Goal: Task Accomplishment & Management: Complete application form

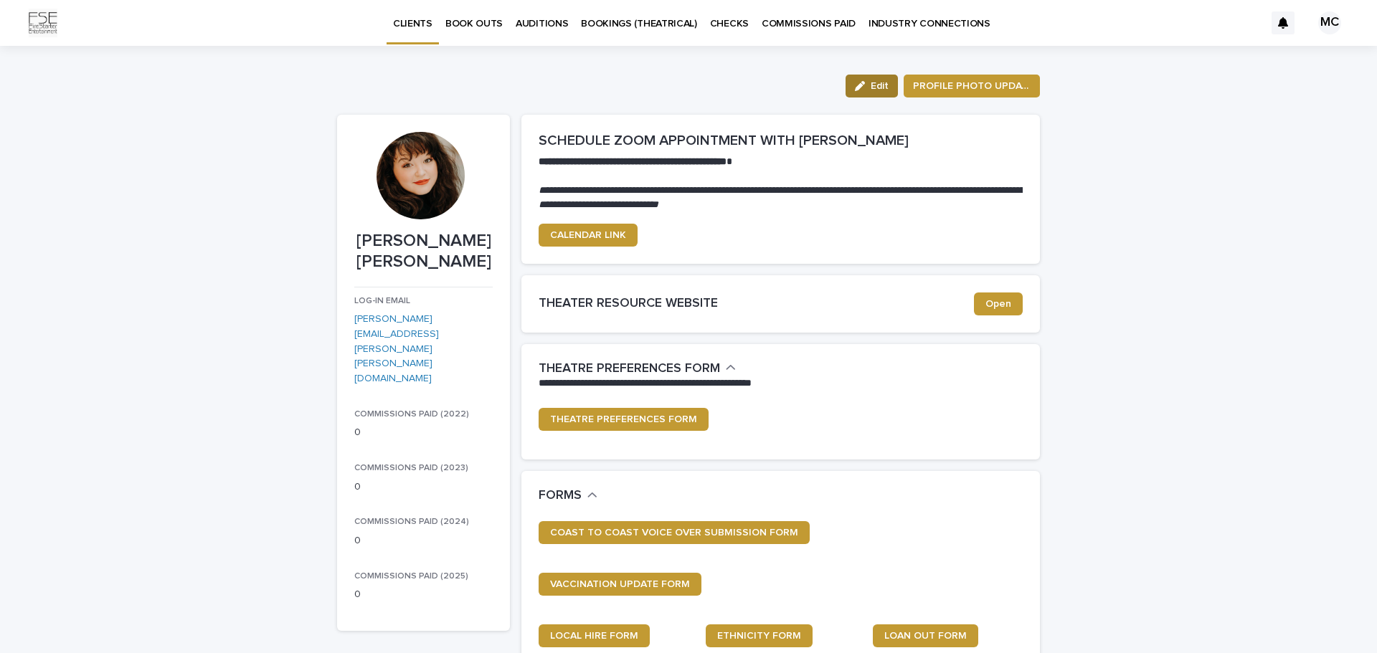
click at [876, 89] on span "Edit" at bounding box center [879, 86] width 18 height 10
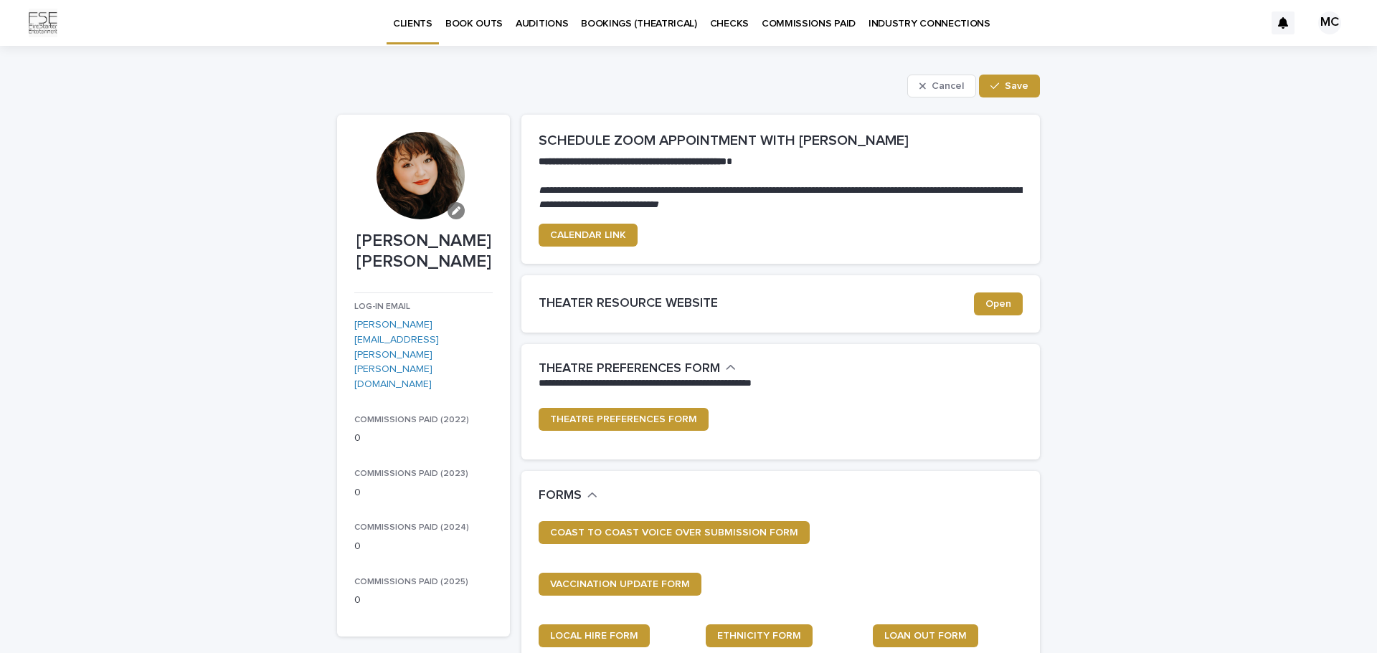
click at [452, 212] on icon "button" at bounding box center [456, 210] width 9 height 9
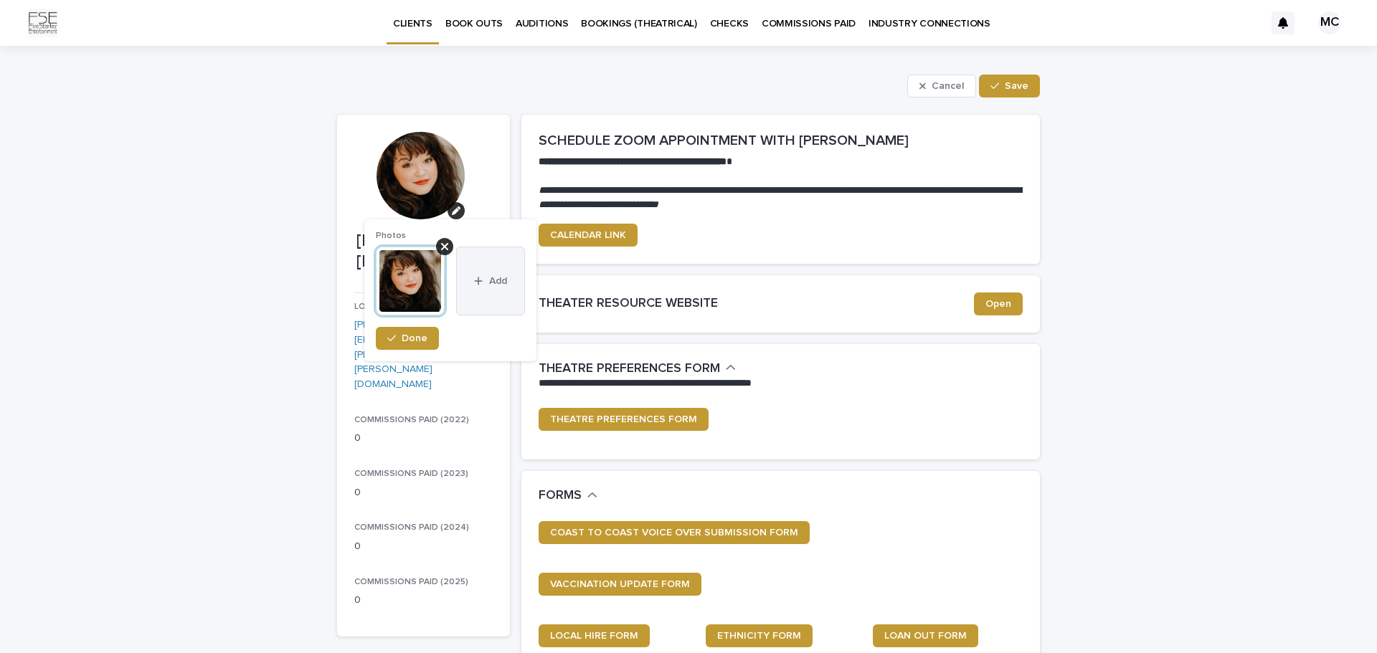
click at [494, 288] on button "Add" at bounding box center [490, 281] width 69 height 69
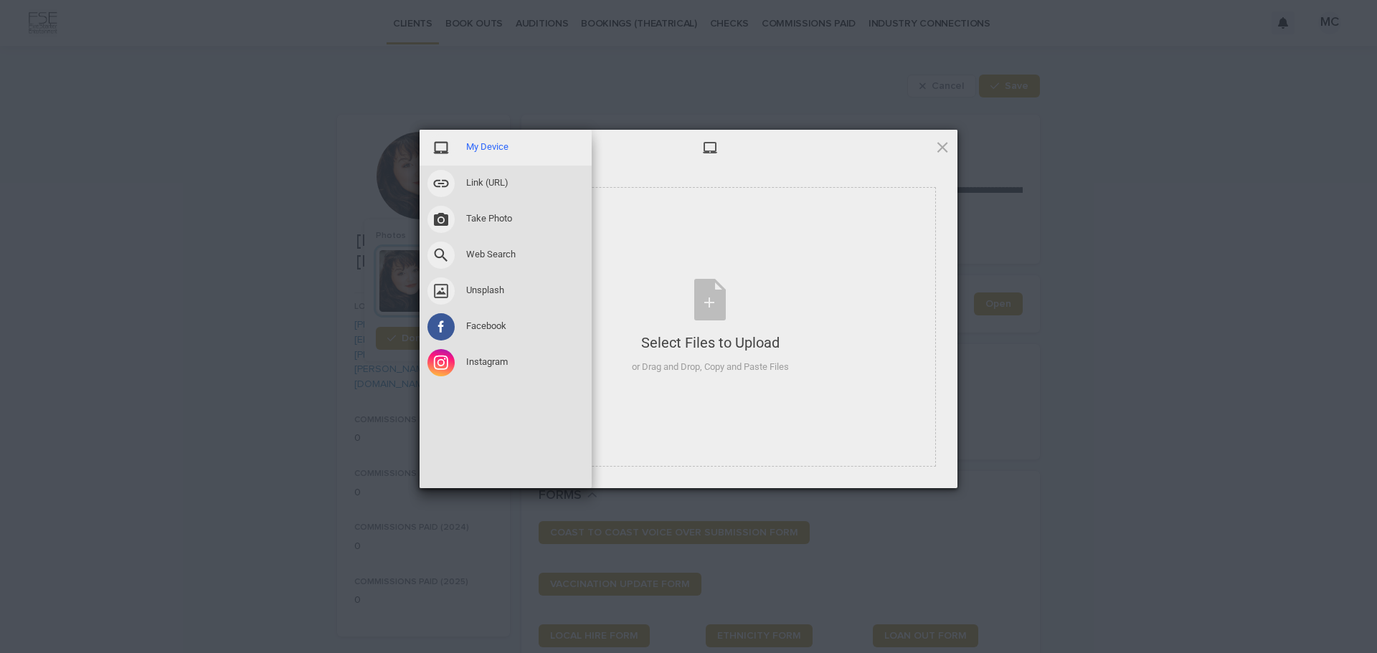
click at [468, 142] on span "My Device" at bounding box center [487, 147] width 42 height 13
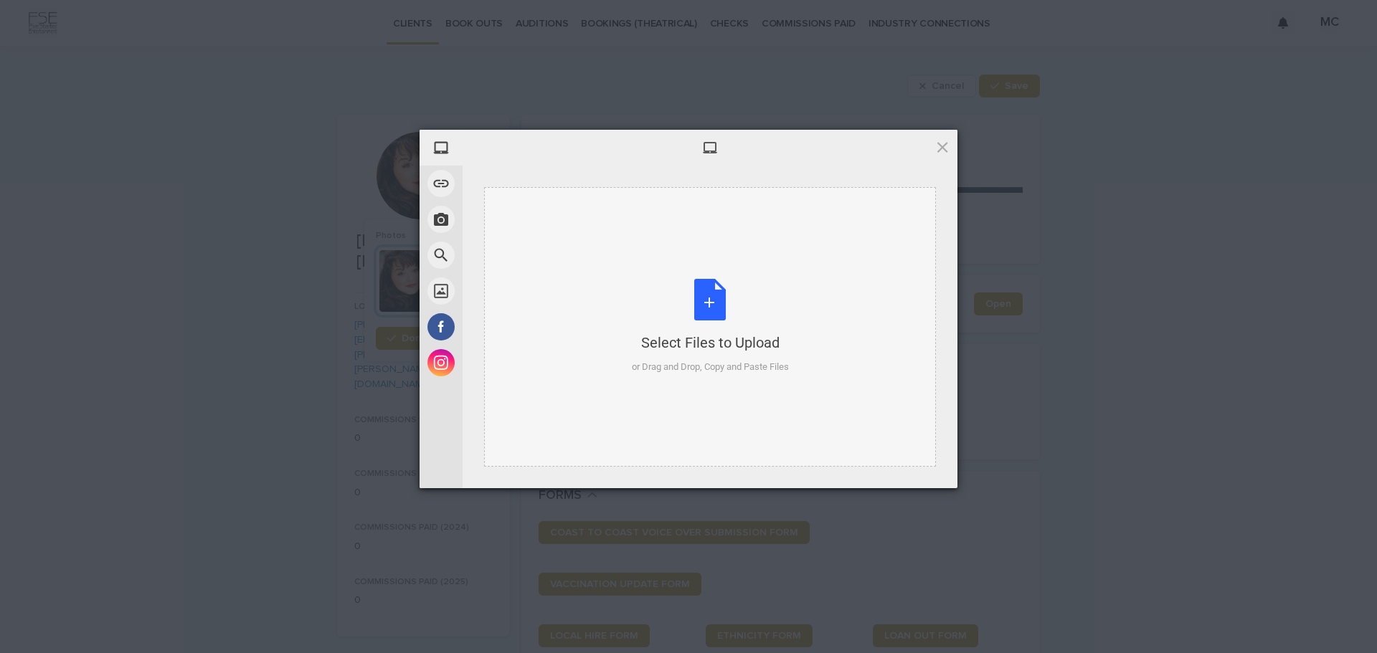
click at [711, 308] on div "Select Files to Upload or Drag and Drop, Copy and Paste Files" at bounding box center [710, 326] width 157 height 95
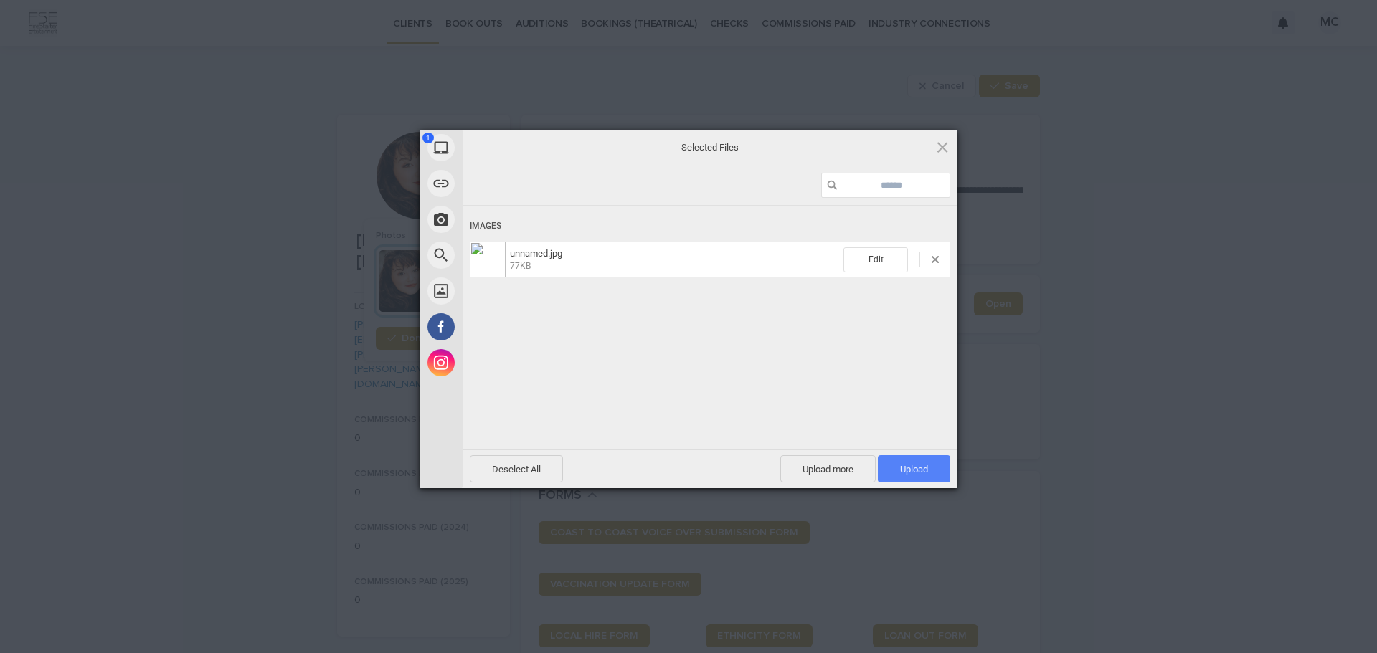
click at [926, 469] on span "Upload 1" at bounding box center [914, 469] width 28 height 11
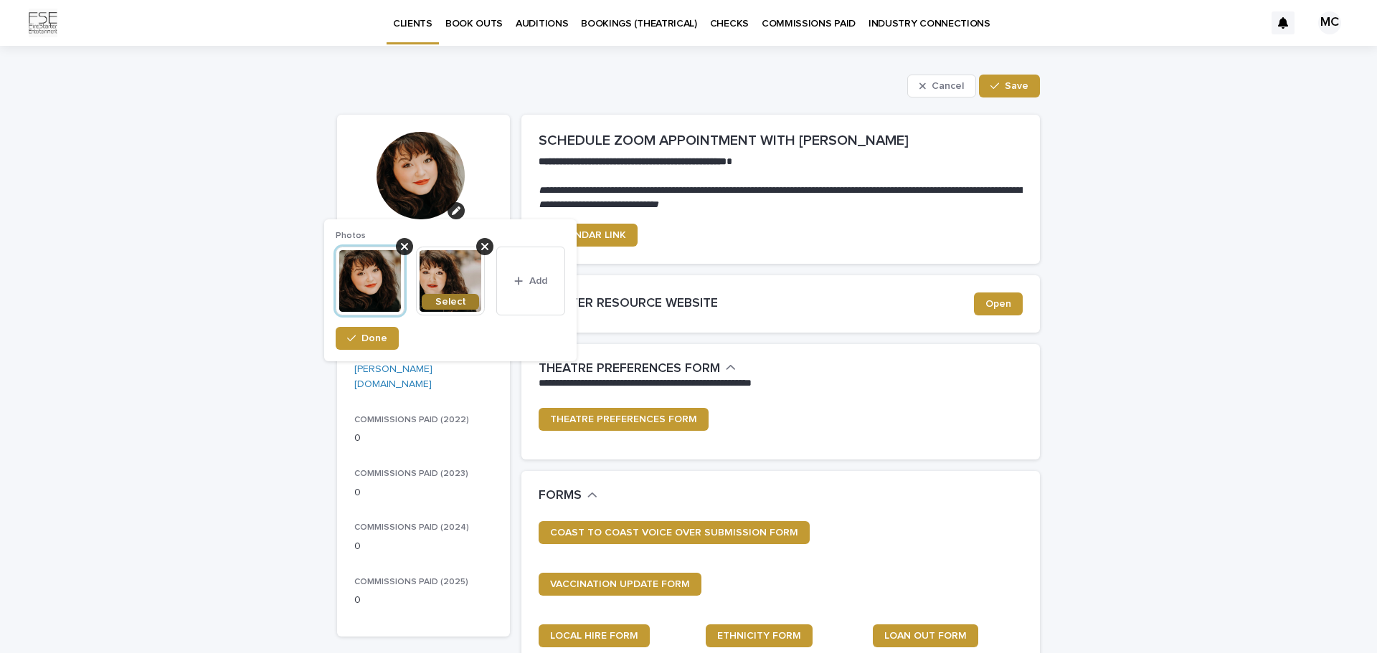
click at [444, 298] on span "Select" at bounding box center [450, 302] width 31 height 10
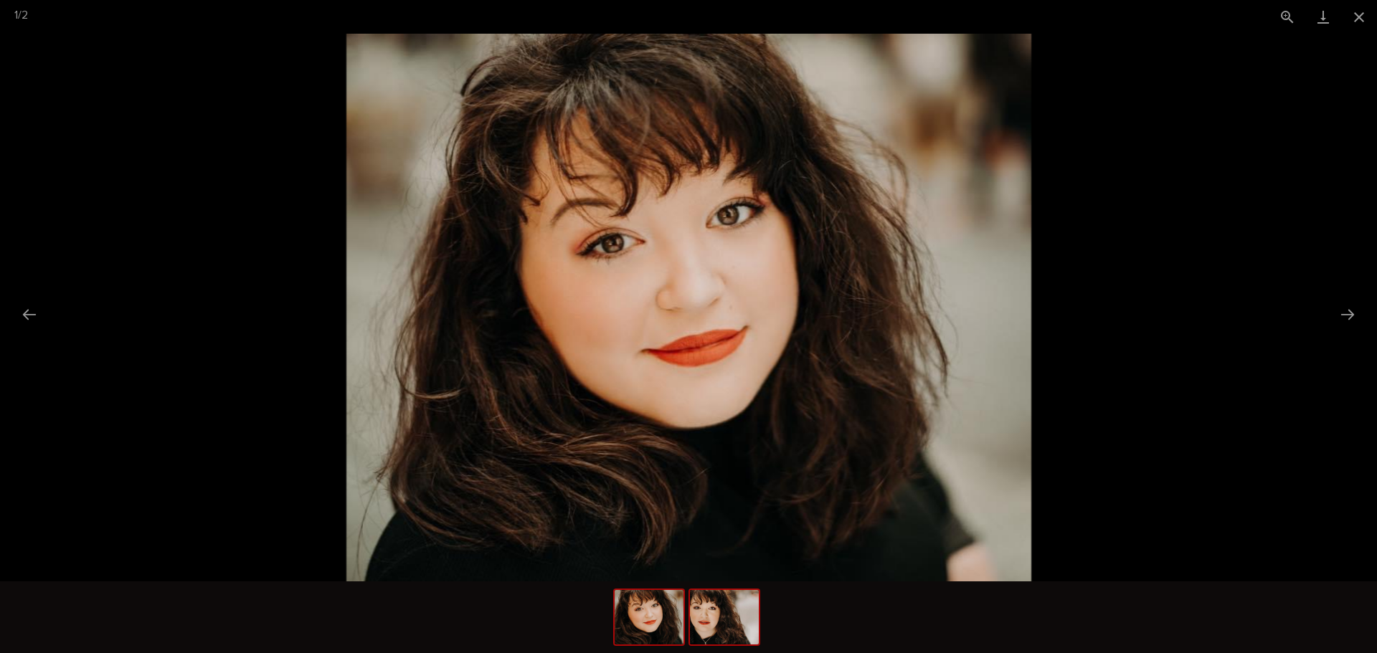
click at [728, 607] on img at bounding box center [724, 617] width 69 height 54
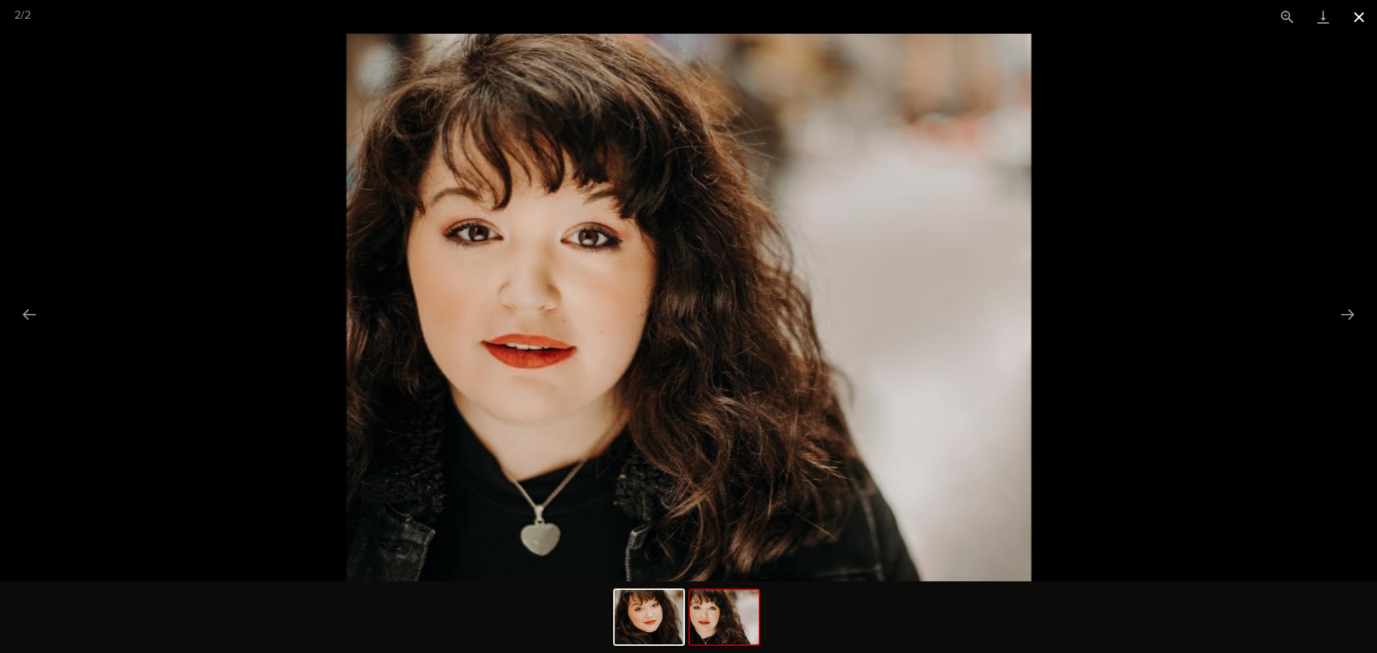
click at [1367, 18] on button "Close gallery" at bounding box center [1359, 17] width 36 height 34
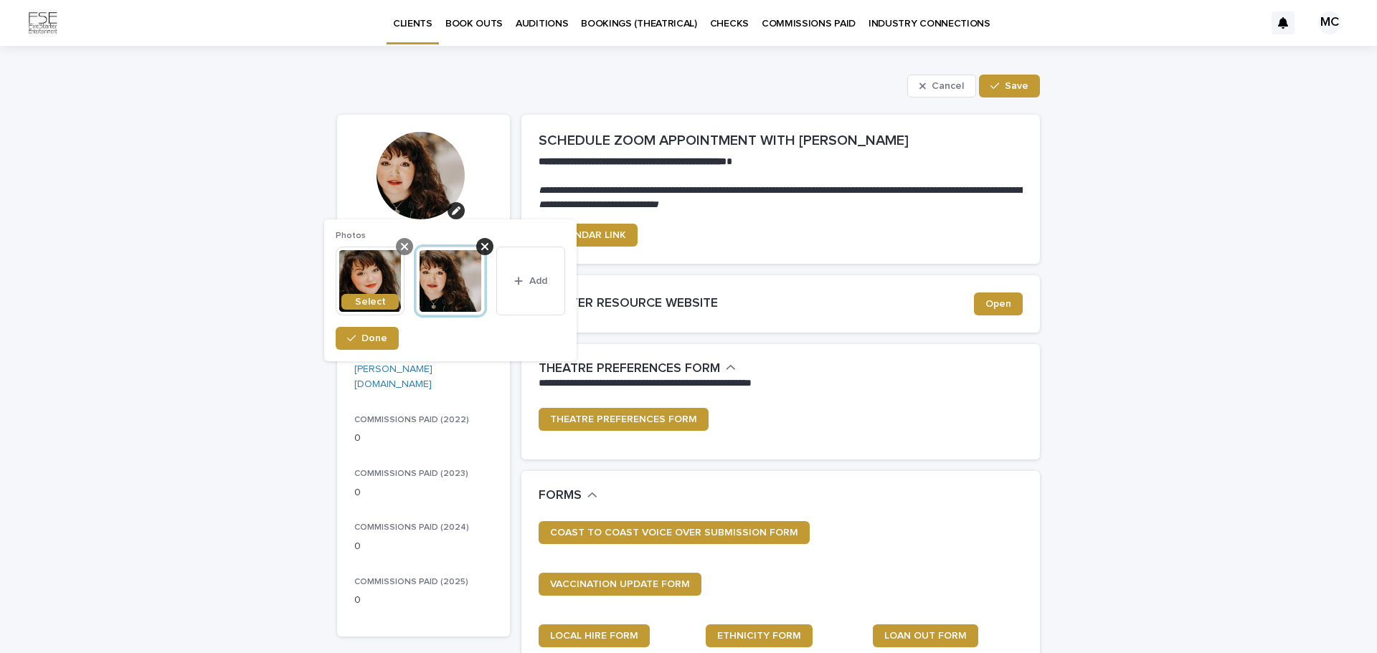
click at [402, 245] on icon at bounding box center [404, 246] width 7 height 7
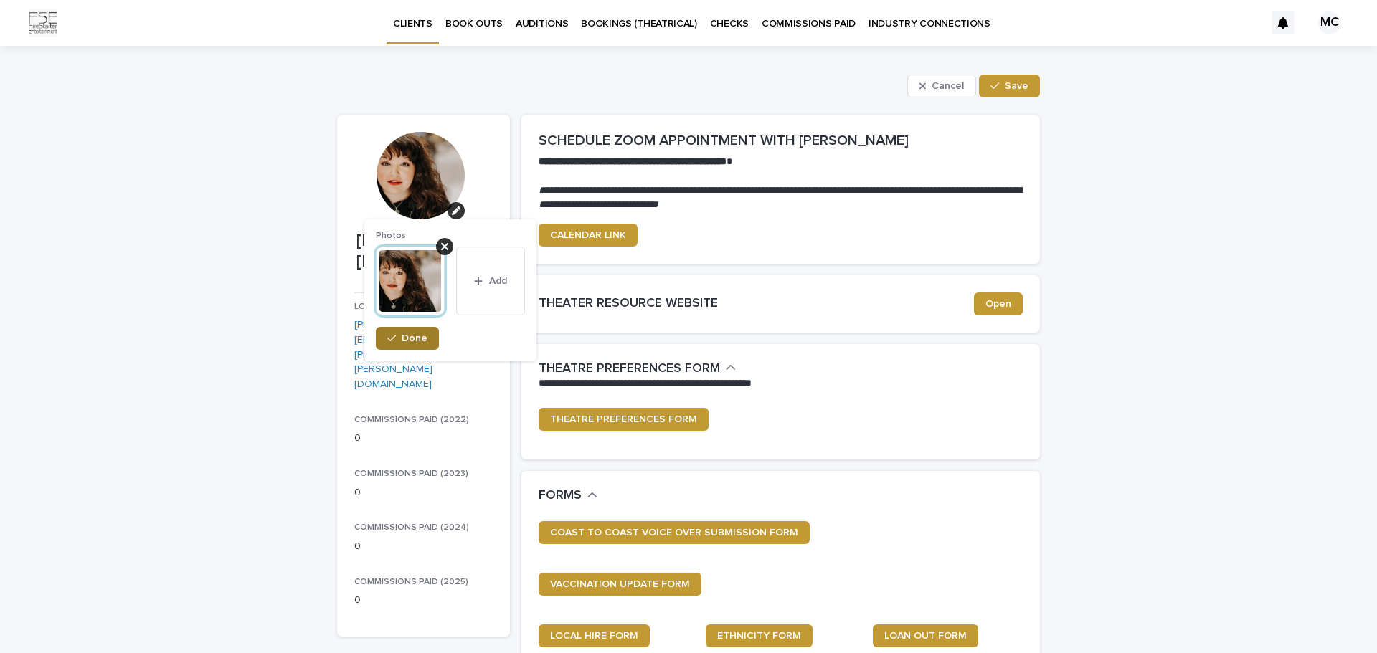
click at [417, 339] on span "Done" at bounding box center [415, 338] width 26 height 10
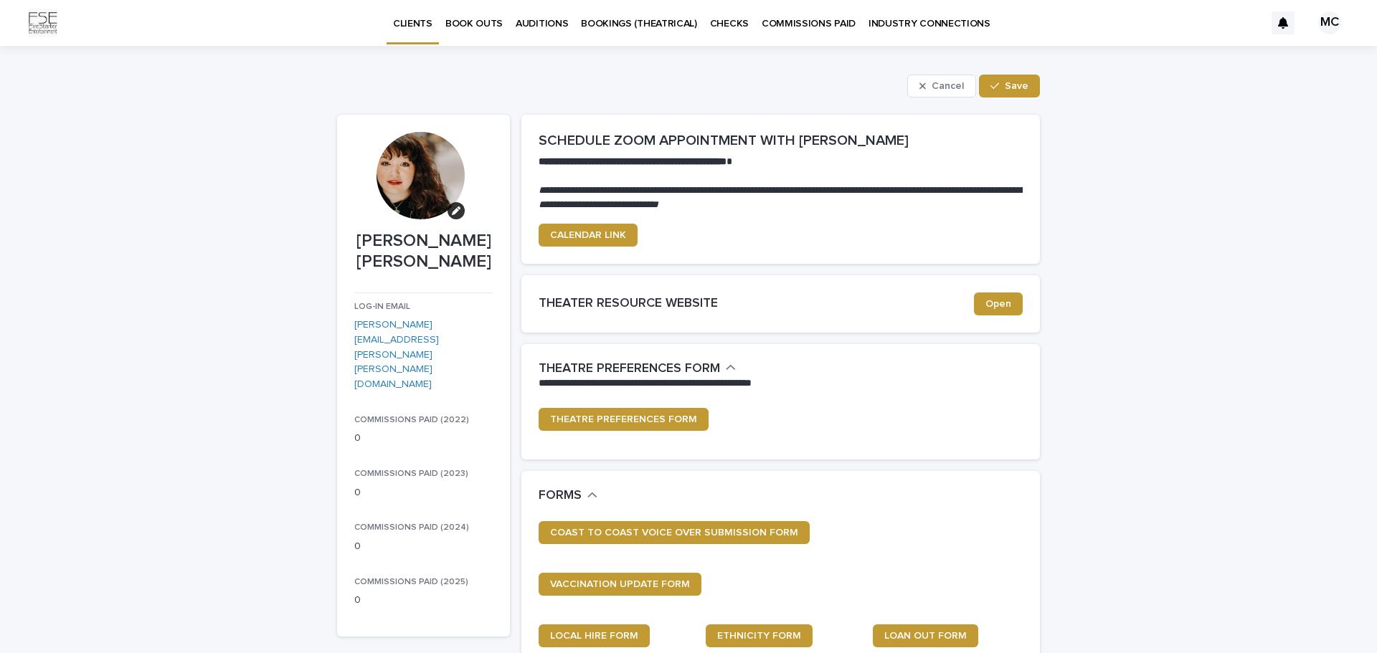
click at [410, 181] on div at bounding box center [419, 175] width 87 height 87
click at [424, 176] on div at bounding box center [419, 175] width 87 height 87
click at [452, 213] on icon "button" at bounding box center [456, 210] width 9 height 9
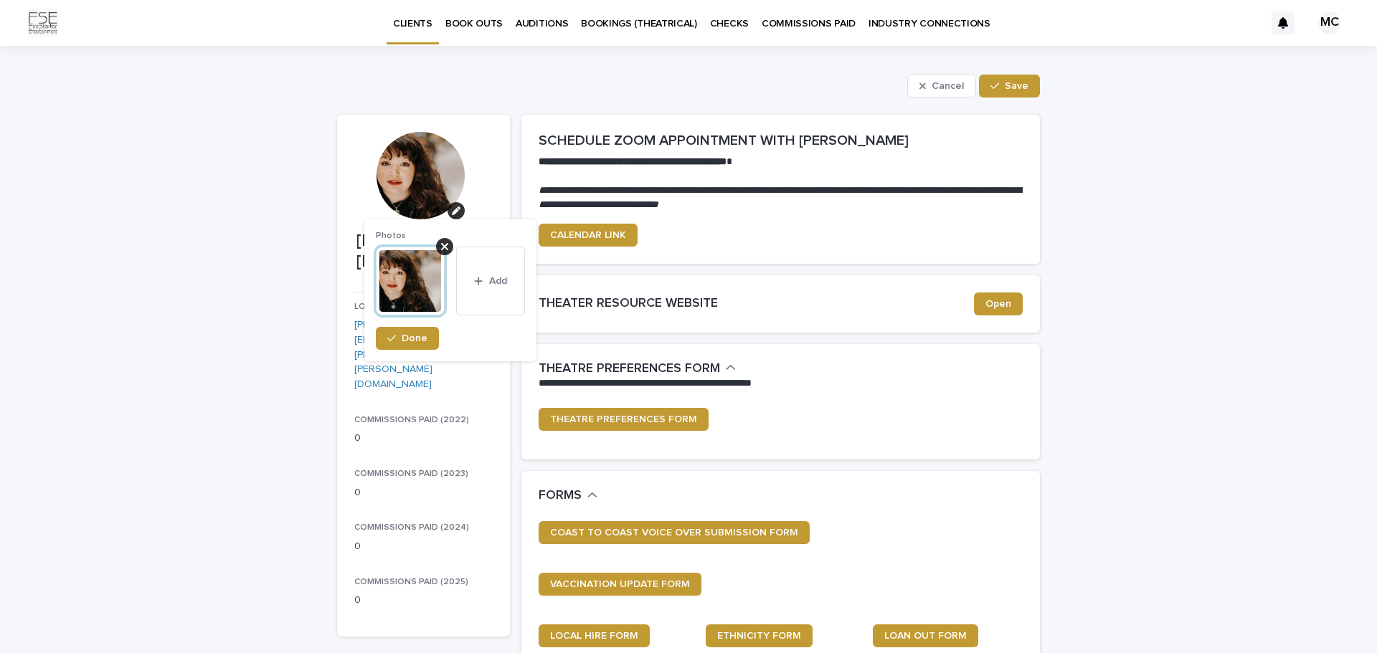
click at [411, 282] on img at bounding box center [410, 281] width 69 height 69
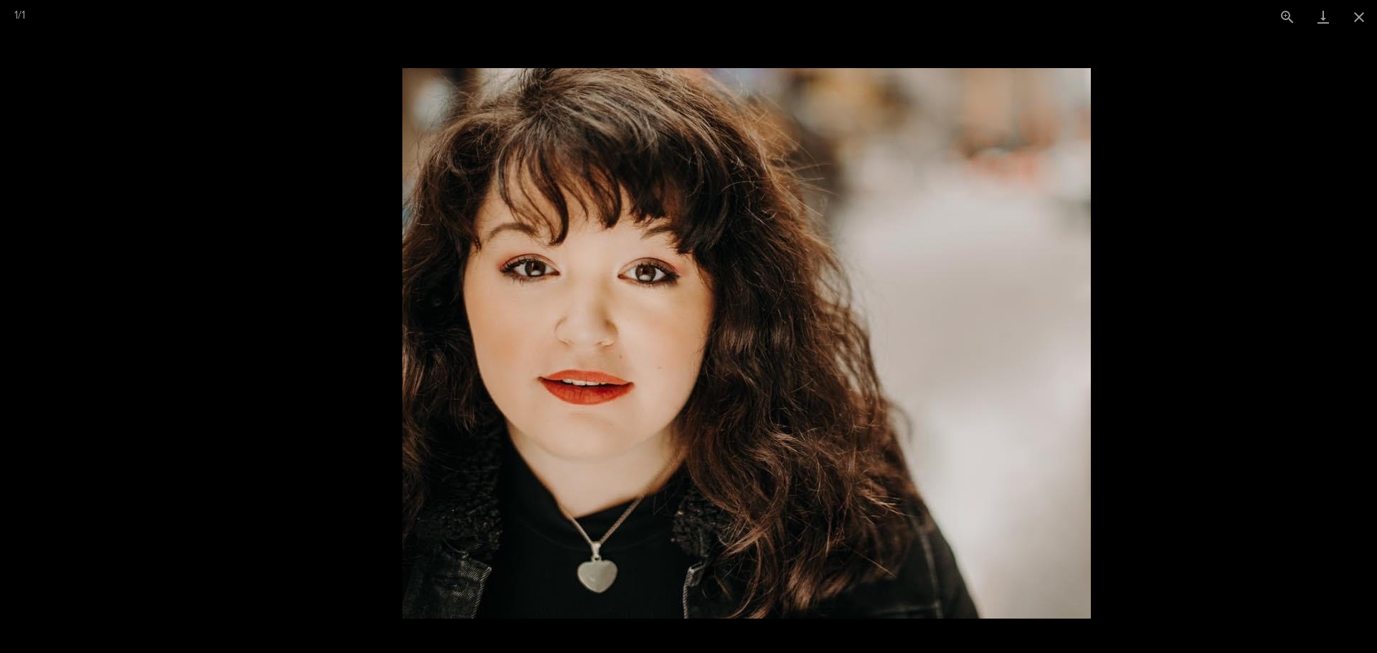
drag, startPoint x: 614, startPoint y: 376, endPoint x: 670, endPoint y: 367, distance: 57.4
click at [670, 367] on img at bounding box center [746, 343] width 688 height 551
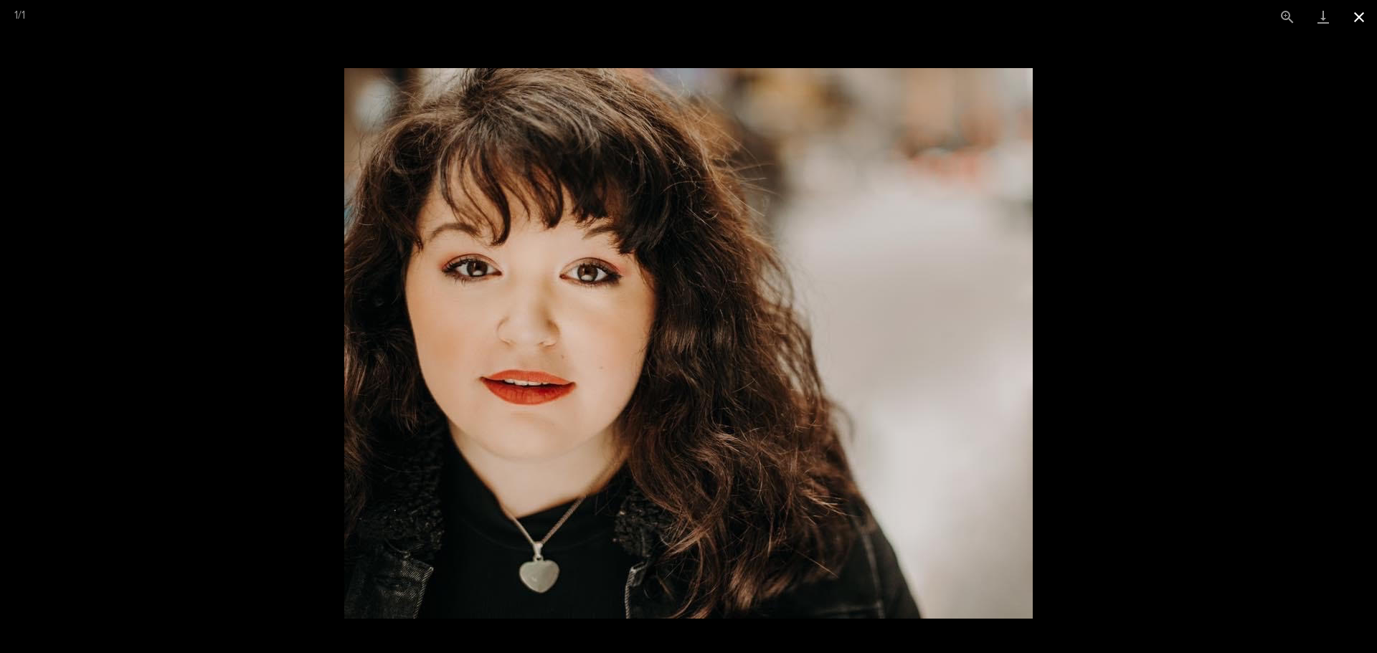
click at [1361, 19] on button "Close gallery" at bounding box center [1359, 17] width 36 height 34
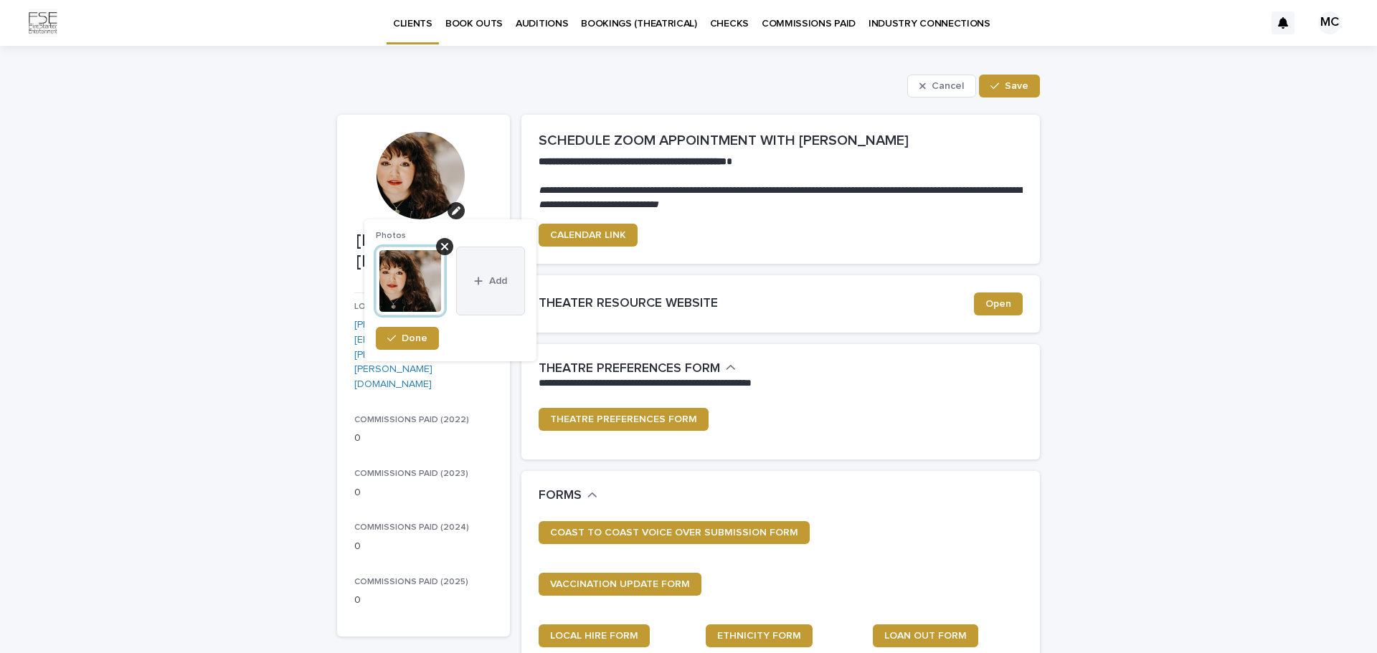
click at [480, 278] on icon "button" at bounding box center [478, 281] width 9 height 10
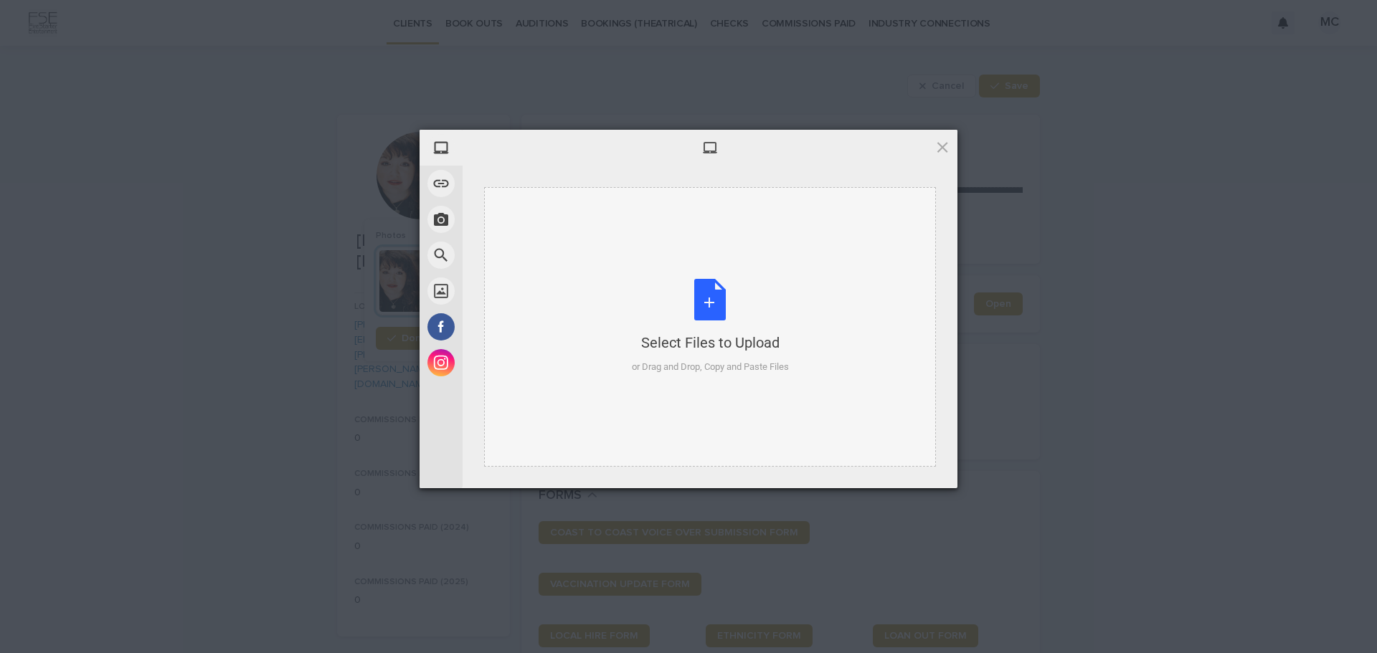
click at [709, 308] on div "Select Files to Upload or Drag and Drop, Copy and Paste Files" at bounding box center [710, 326] width 157 height 95
click at [713, 298] on div "Select Files to Upload or Drag and Drop, Copy and Paste Files" at bounding box center [710, 326] width 157 height 95
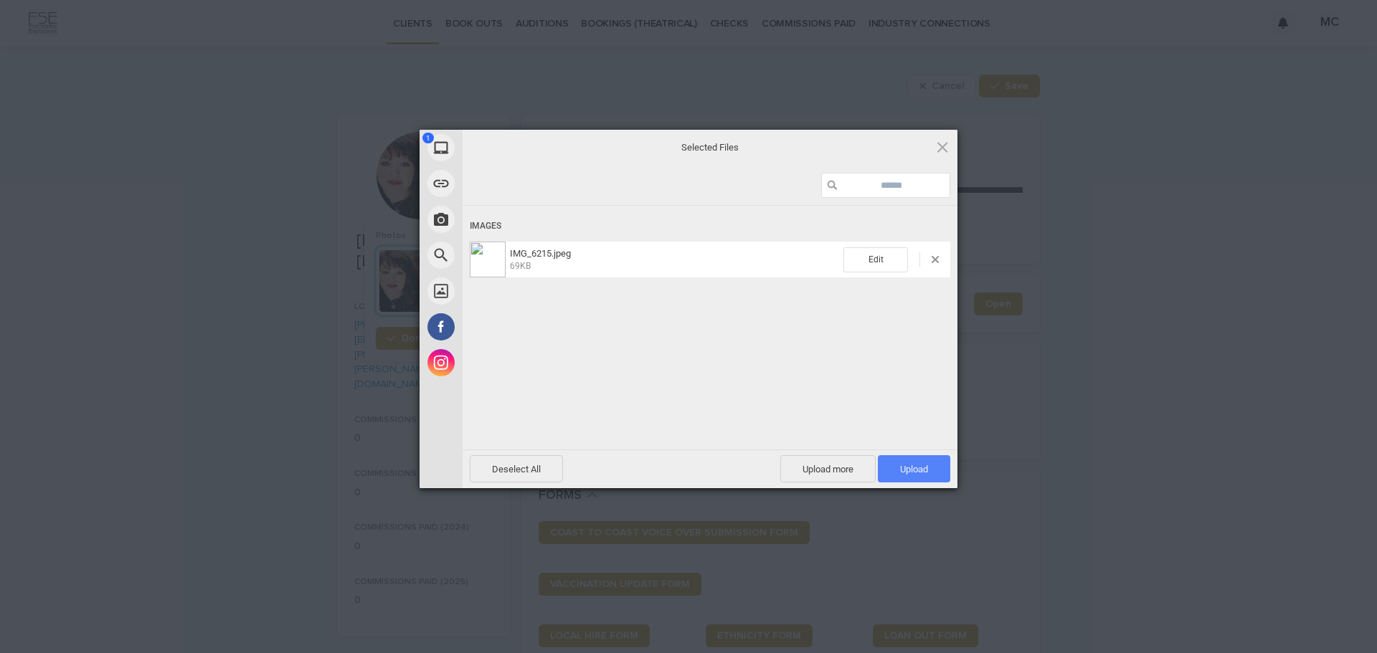
click at [897, 467] on span "Upload 1" at bounding box center [914, 468] width 72 height 27
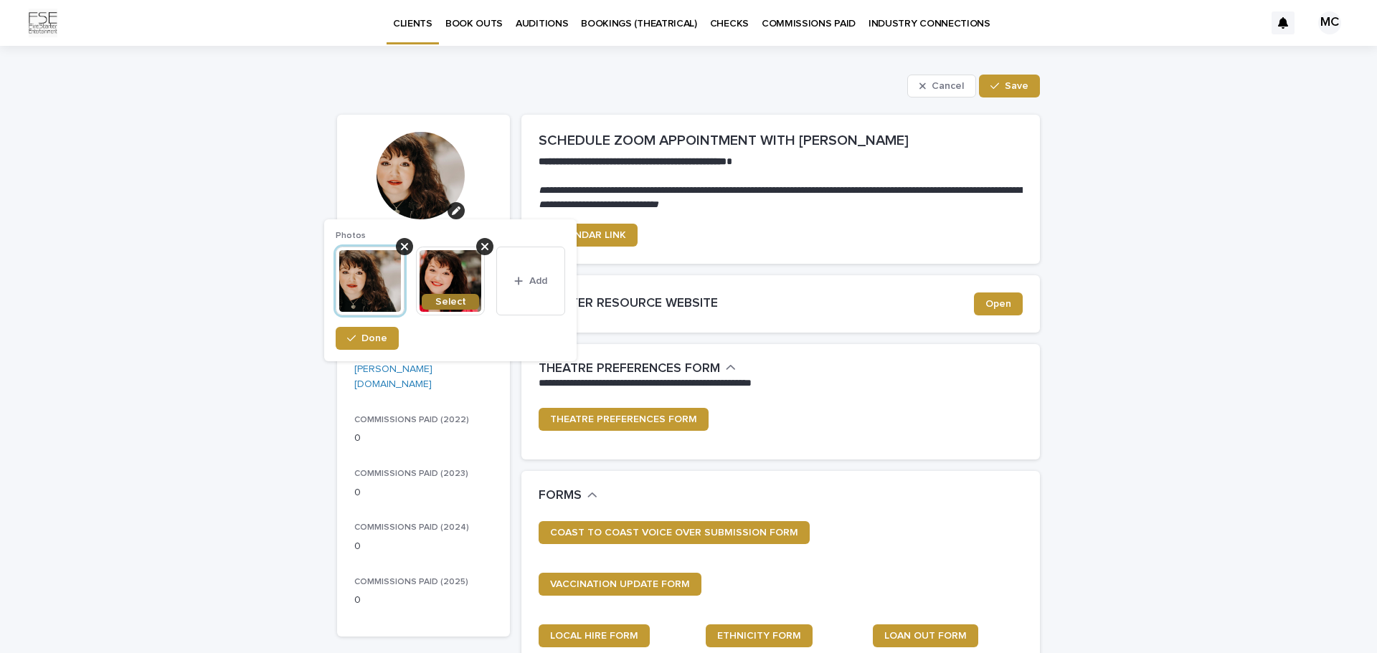
click at [440, 301] on span "Select" at bounding box center [450, 302] width 31 height 10
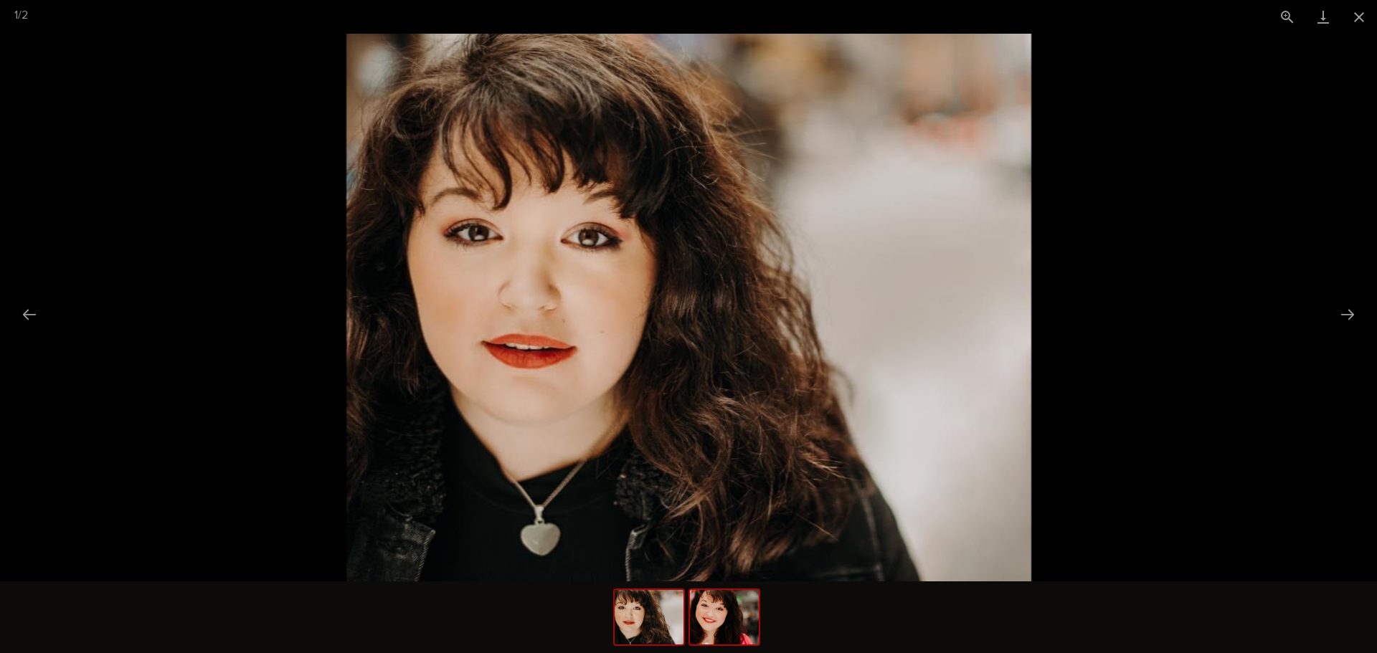
click at [725, 620] on img at bounding box center [724, 617] width 69 height 54
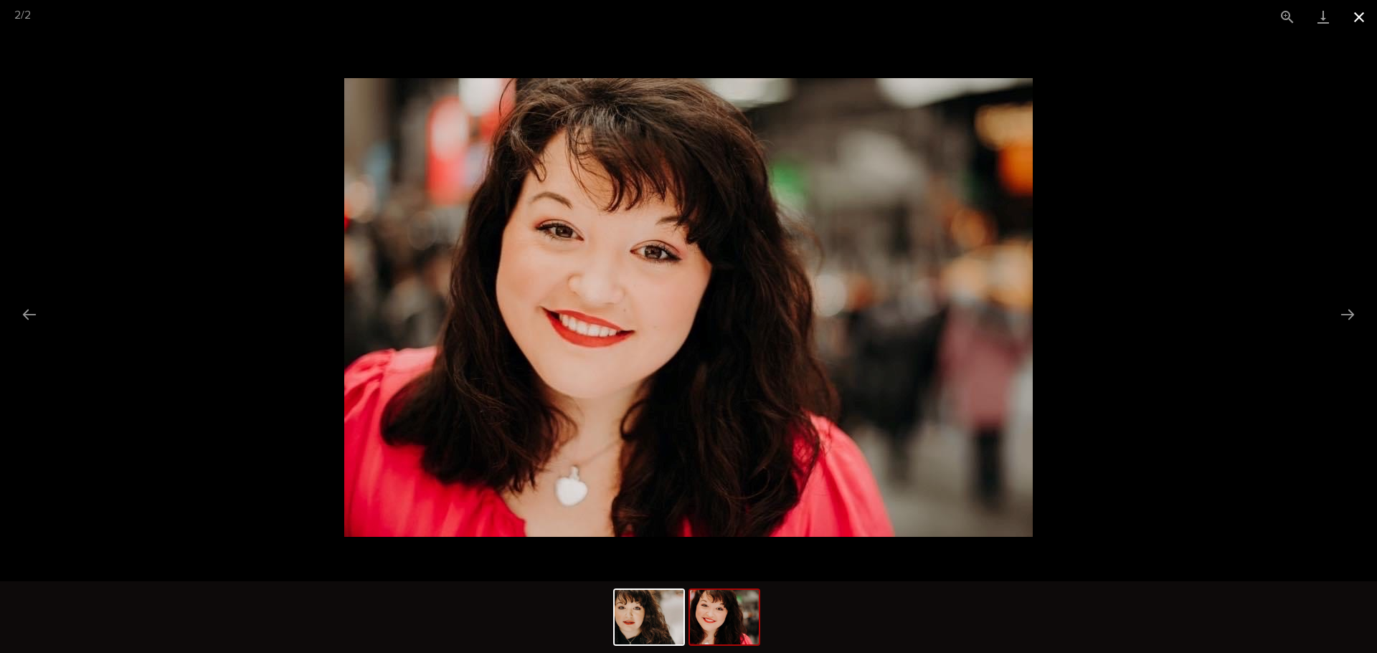
click at [1363, 14] on button "Close gallery" at bounding box center [1359, 17] width 36 height 34
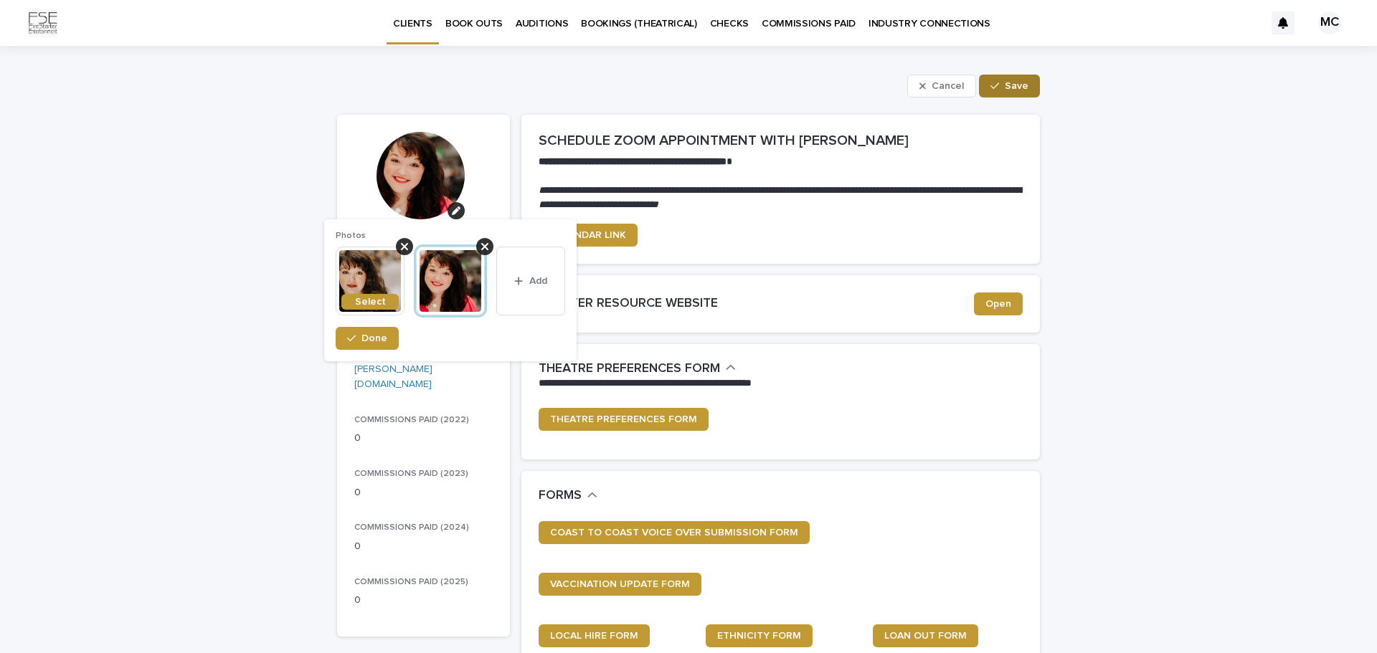
click at [1009, 85] on span "Save" at bounding box center [1016, 86] width 24 height 10
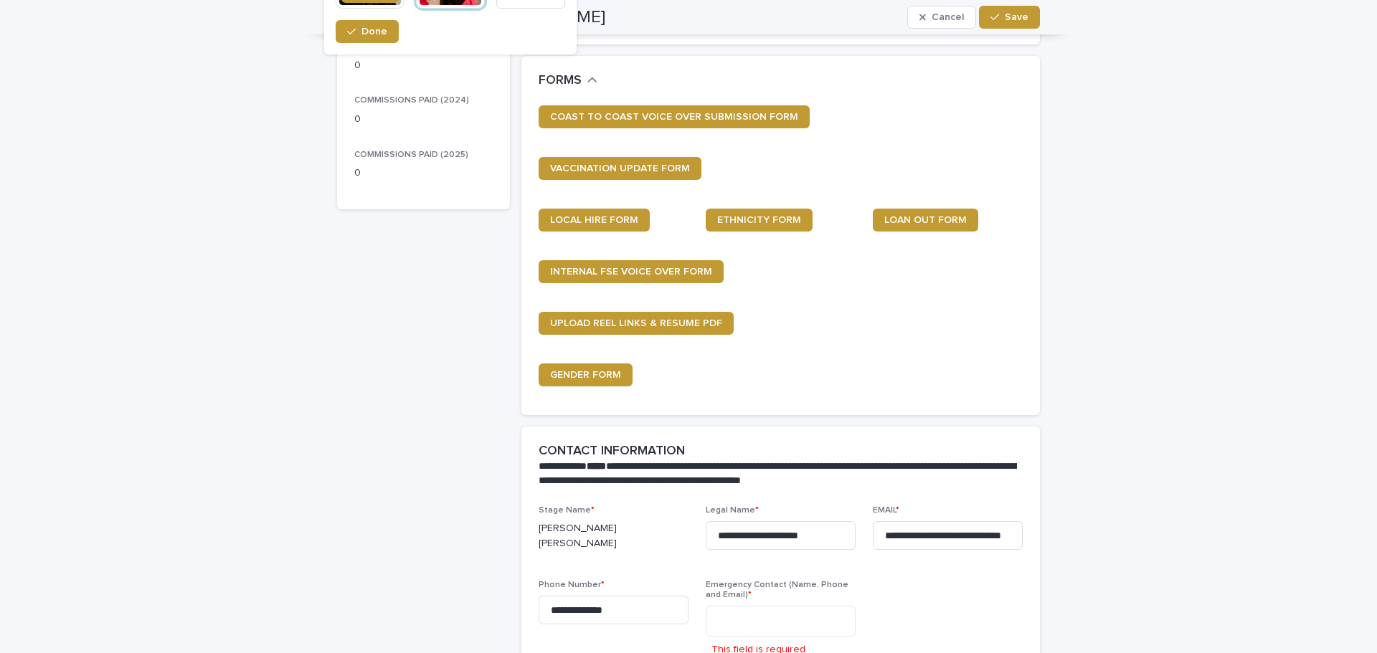
scroll to position [569, 0]
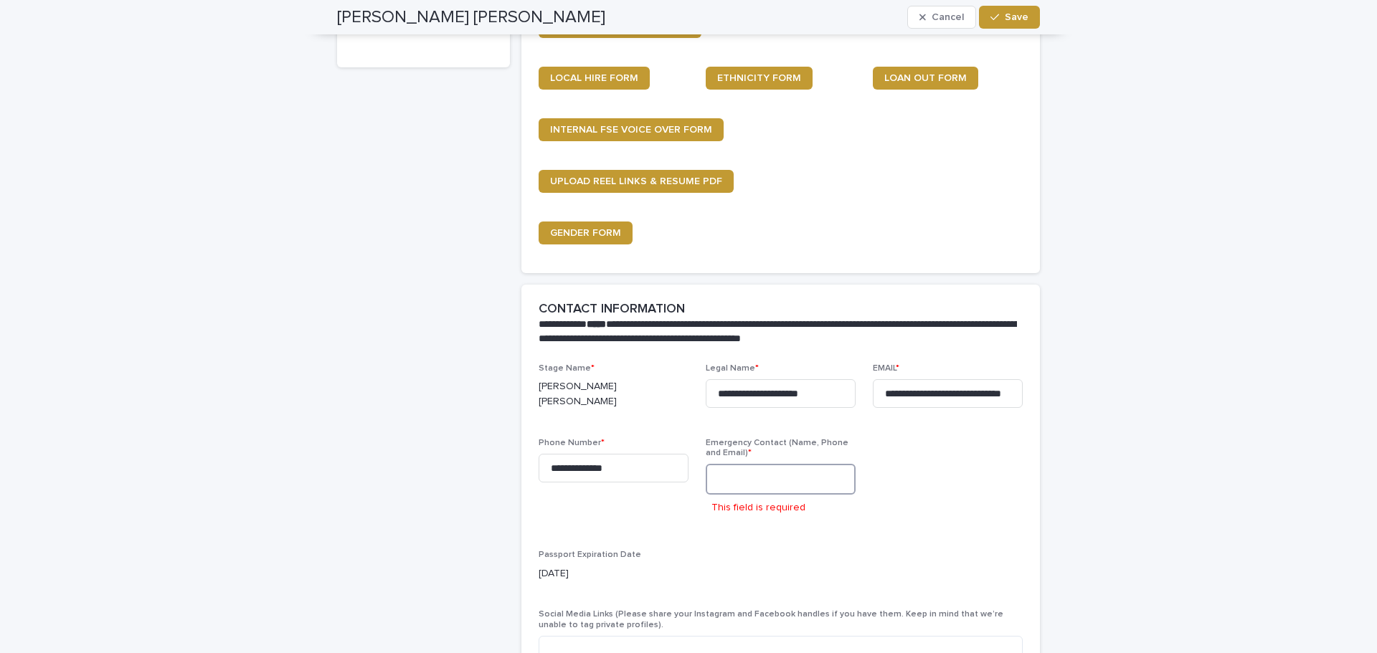
click at [782, 474] on textarea at bounding box center [781, 479] width 150 height 31
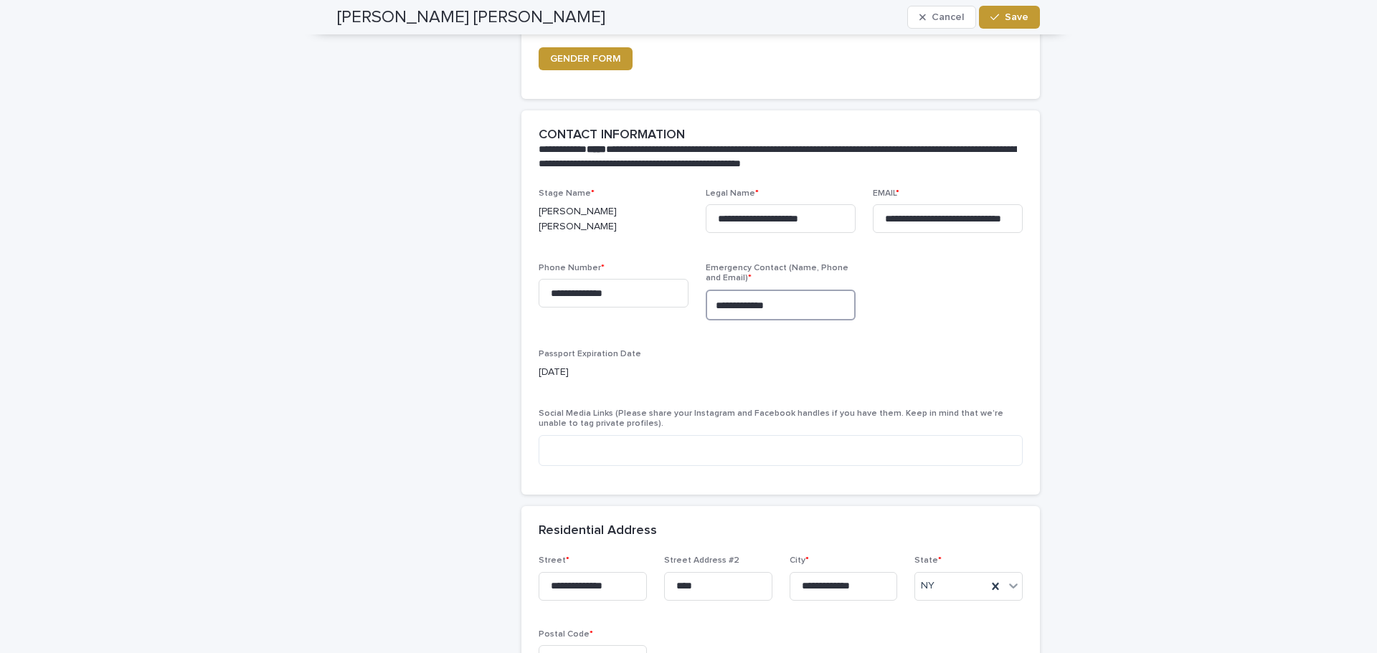
scroll to position [713, 0]
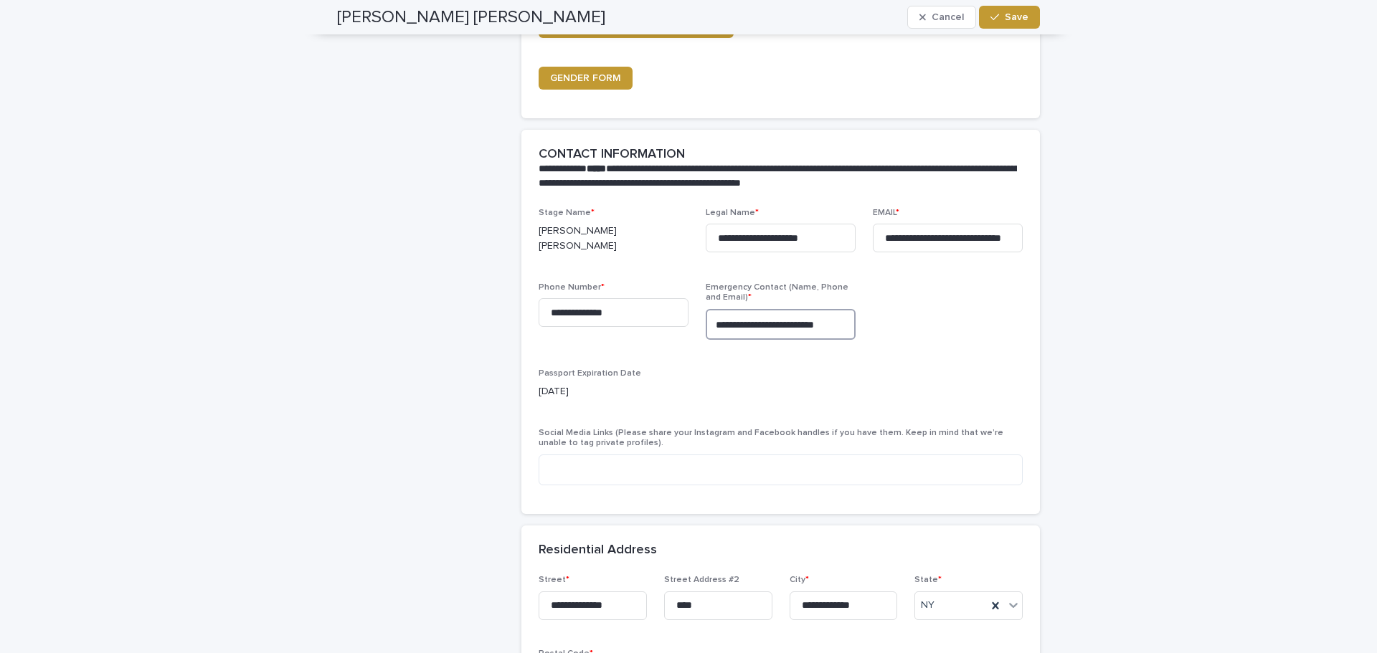
type textarea "**********"
click at [801, 371] on p "Passport Expiration Date" at bounding box center [780, 374] width 484 height 10
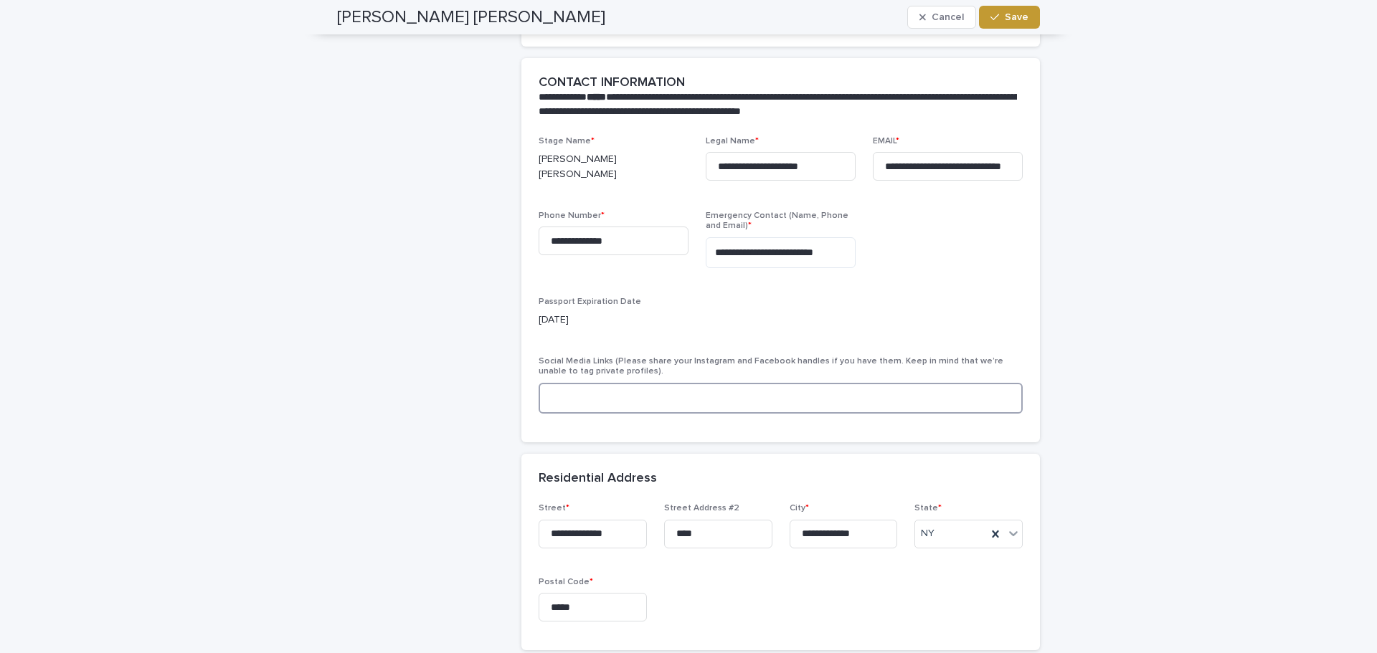
click at [716, 393] on textarea at bounding box center [780, 398] width 484 height 31
type textarea "**********"
click at [1275, 228] on div "**********" at bounding box center [688, 532] width 1377 height 2541
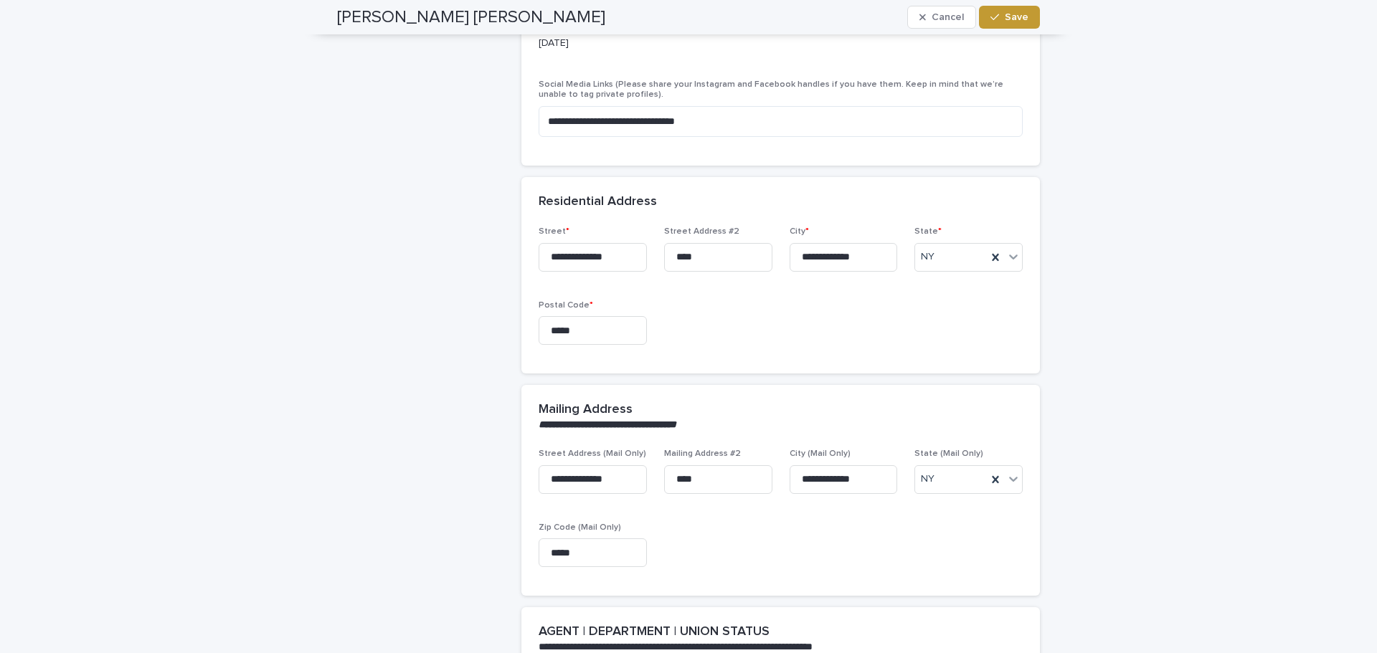
scroll to position [1071, 0]
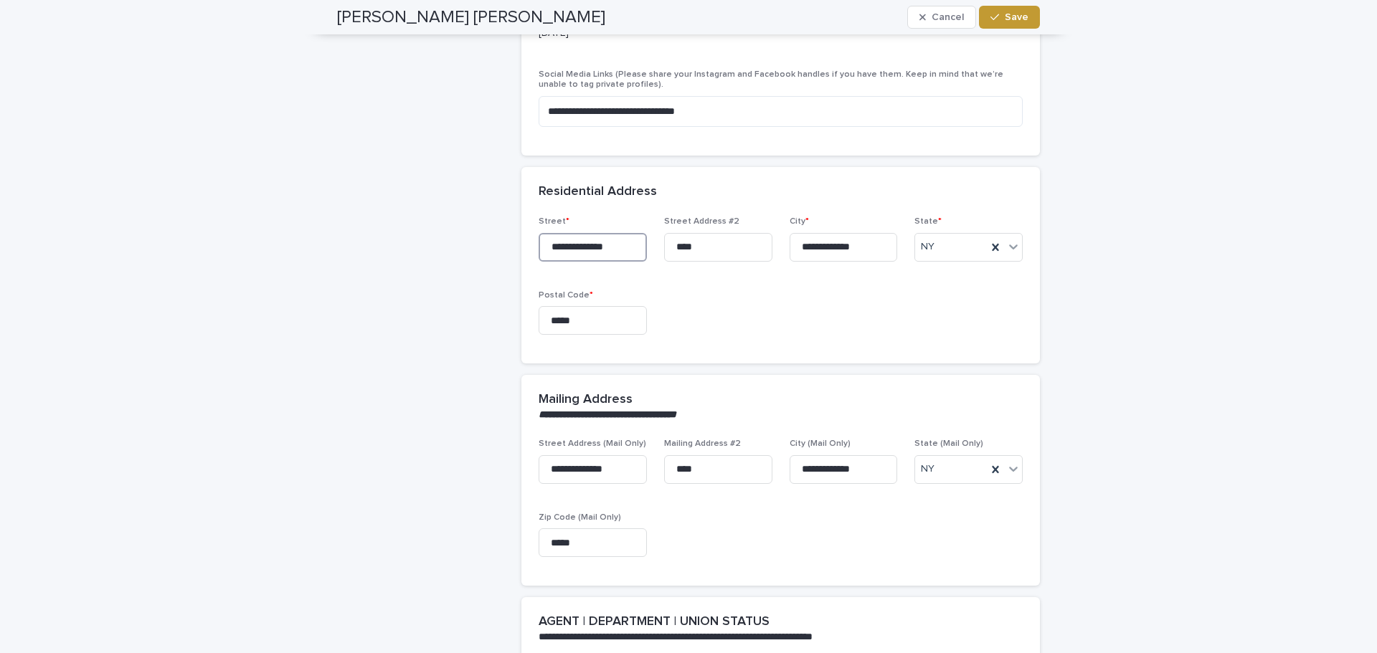
drag, startPoint x: 609, startPoint y: 239, endPoint x: 502, endPoint y: 248, distance: 107.9
click at [502, 248] on div "**********" at bounding box center [688, 235] width 703 height 2418
type input "**********"
type input "*******"
type input "*****"
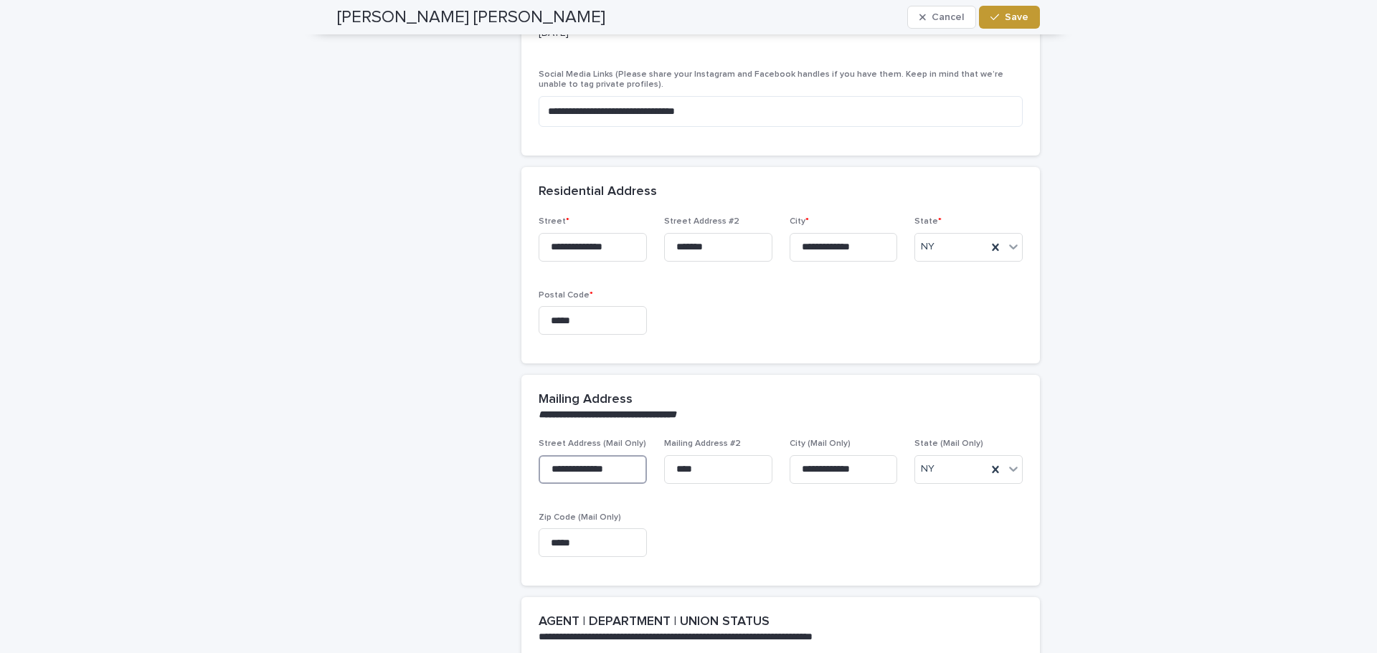
click at [613, 470] on input "**********" at bounding box center [592, 469] width 108 height 29
drag, startPoint x: 624, startPoint y: 470, endPoint x: 488, endPoint y: 465, distance: 135.6
click at [489, 465] on div "**********" at bounding box center [688, 235] width 703 height 2418
drag, startPoint x: 717, startPoint y: 462, endPoint x: 616, endPoint y: 465, distance: 101.1
click at [616, 465] on div "**********" at bounding box center [780, 504] width 484 height 130
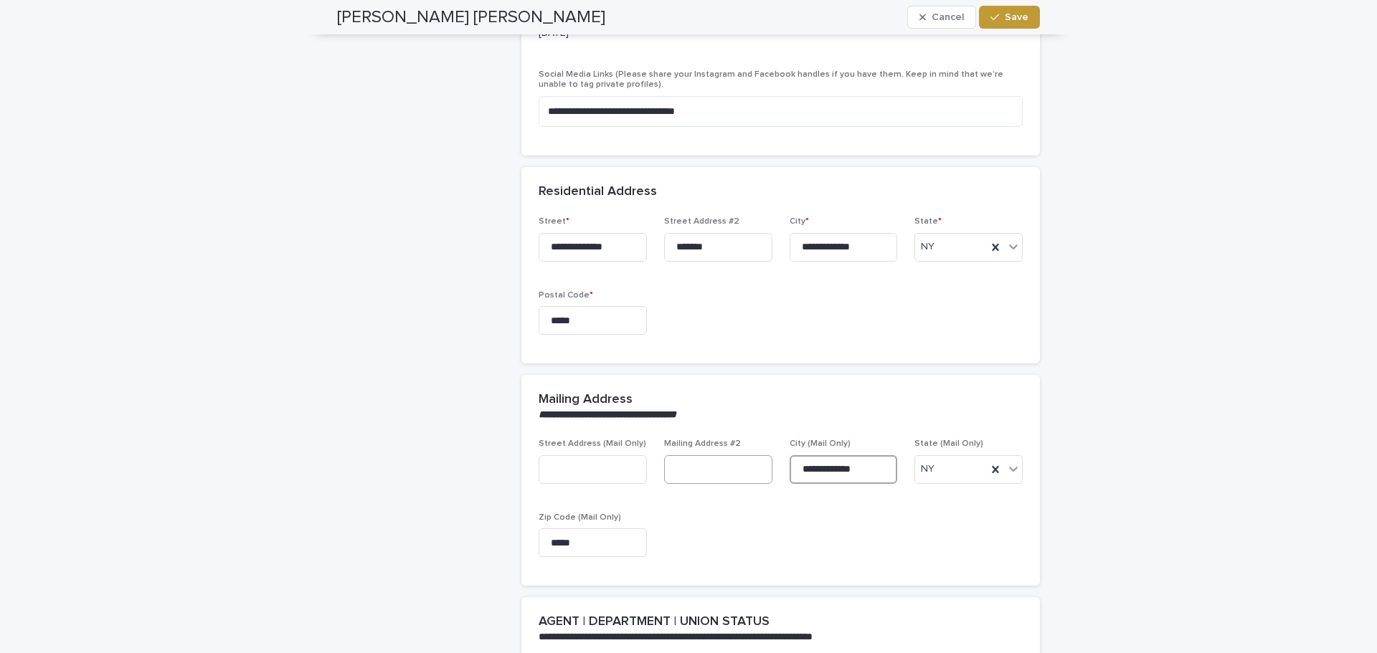
drag, startPoint x: 867, startPoint y: 469, endPoint x: 752, endPoint y: 469, distance: 114.7
click at [749, 469] on div "**********" at bounding box center [780, 504] width 484 height 130
click at [992, 467] on icon at bounding box center [995, 469] width 6 height 7
drag, startPoint x: 589, startPoint y: 539, endPoint x: 469, endPoint y: 536, distance: 120.5
click at [439, 541] on div "**********" at bounding box center [688, 235] width 703 height 2418
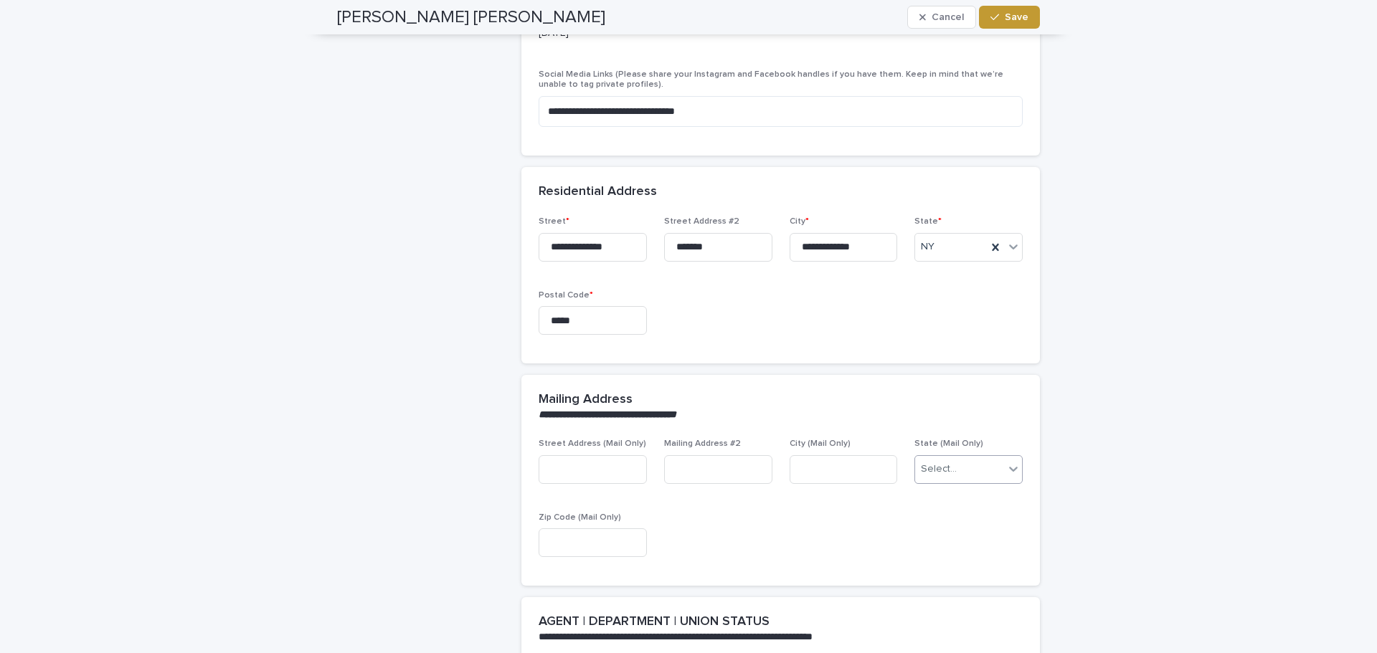
click at [840, 528] on div "Street Address (Mail Only) Mailing Address #2 City (Mail Only) State (Mail Only…" at bounding box center [780, 504] width 484 height 130
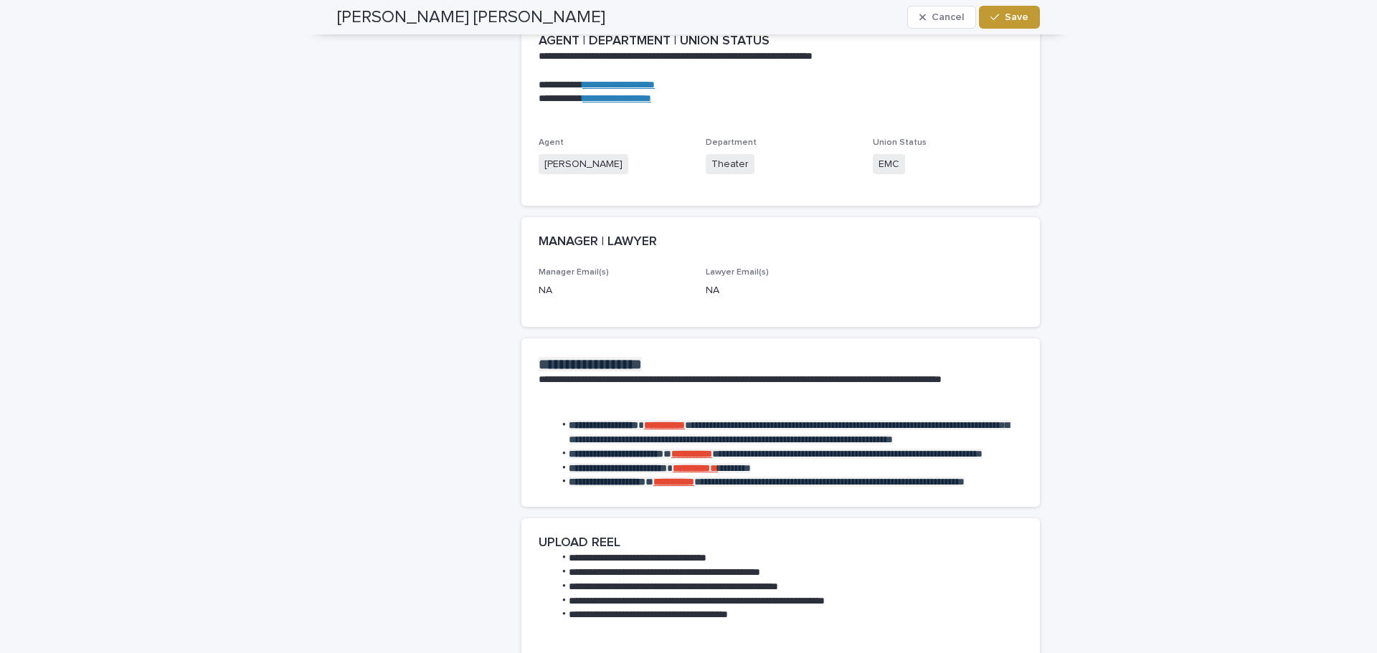
scroll to position [1788, 0]
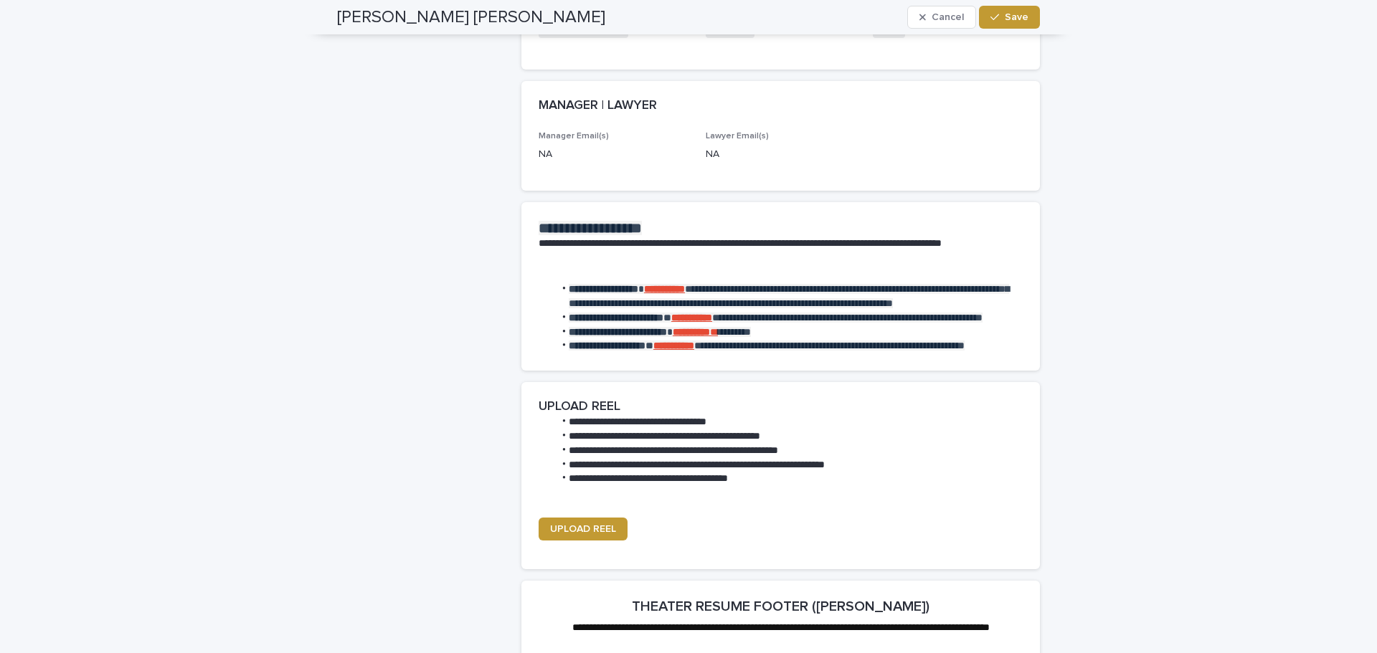
click at [710, 337] on strong "**********" at bounding box center [691, 332] width 37 height 10
click at [694, 351] on strong "**********" at bounding box center [673, 346] width 41 height 10
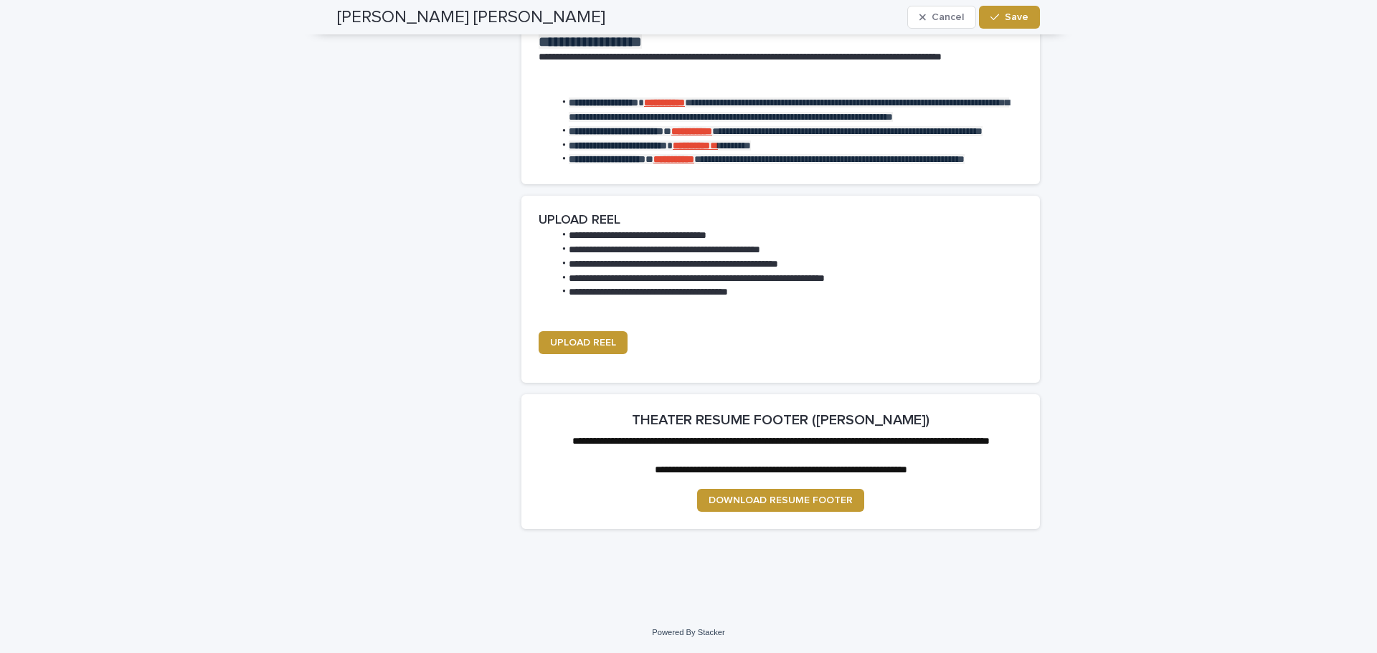
scroll to position [2030, 0]
click at [599, 338] on span "UPLOAD REEL" at bounding box center [583, 343] width 66 height 10
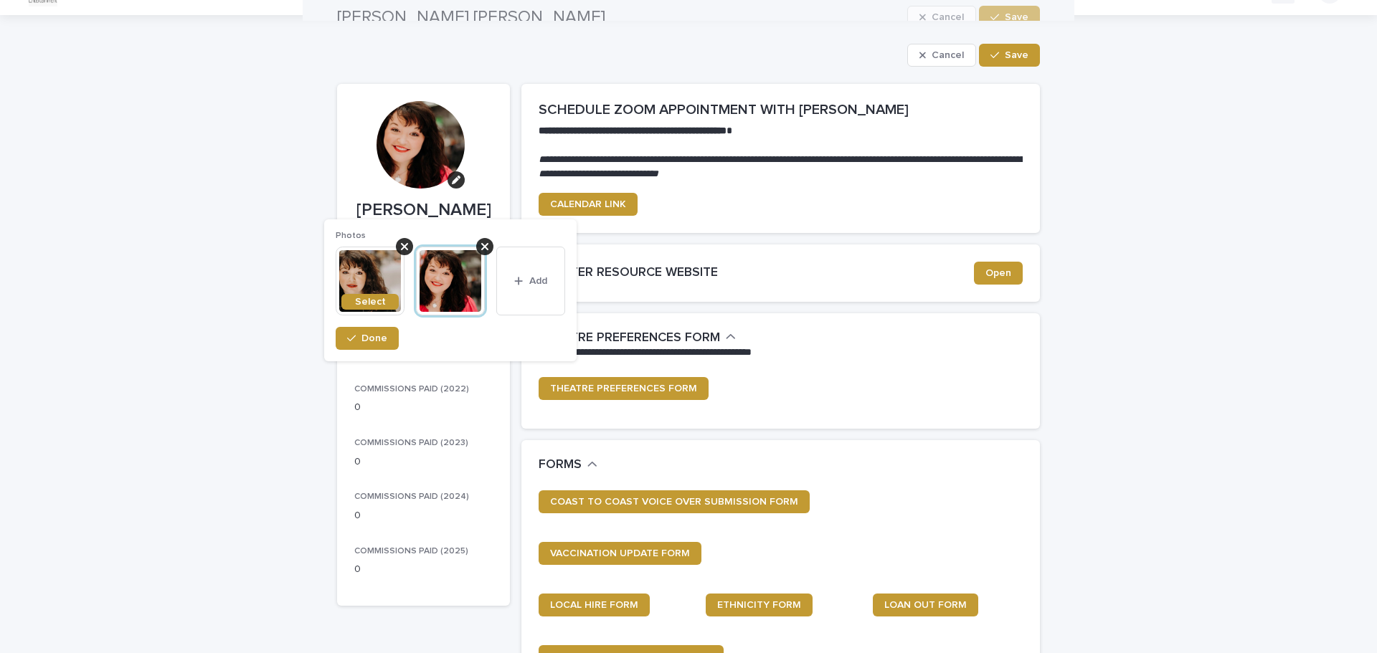
scroll to position [0, 0]
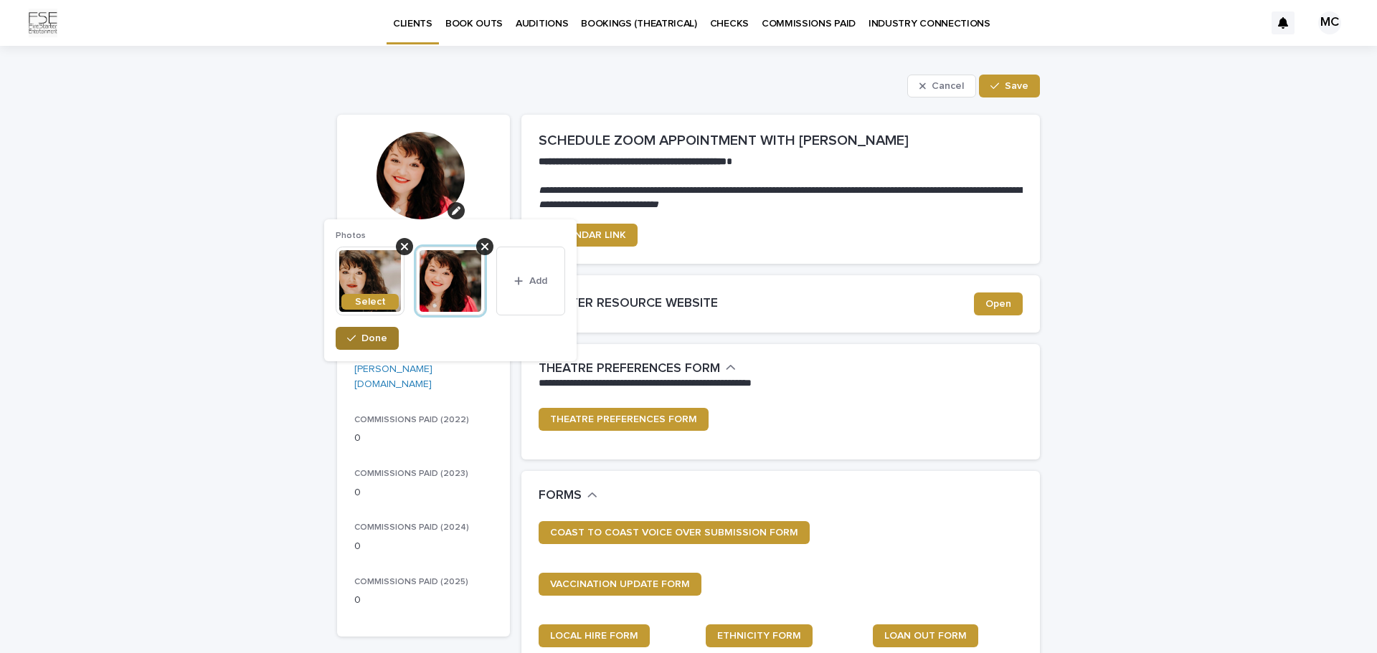
click at [360, 335] on button "Done" at bounding box center [367, 338] width 63 height 23
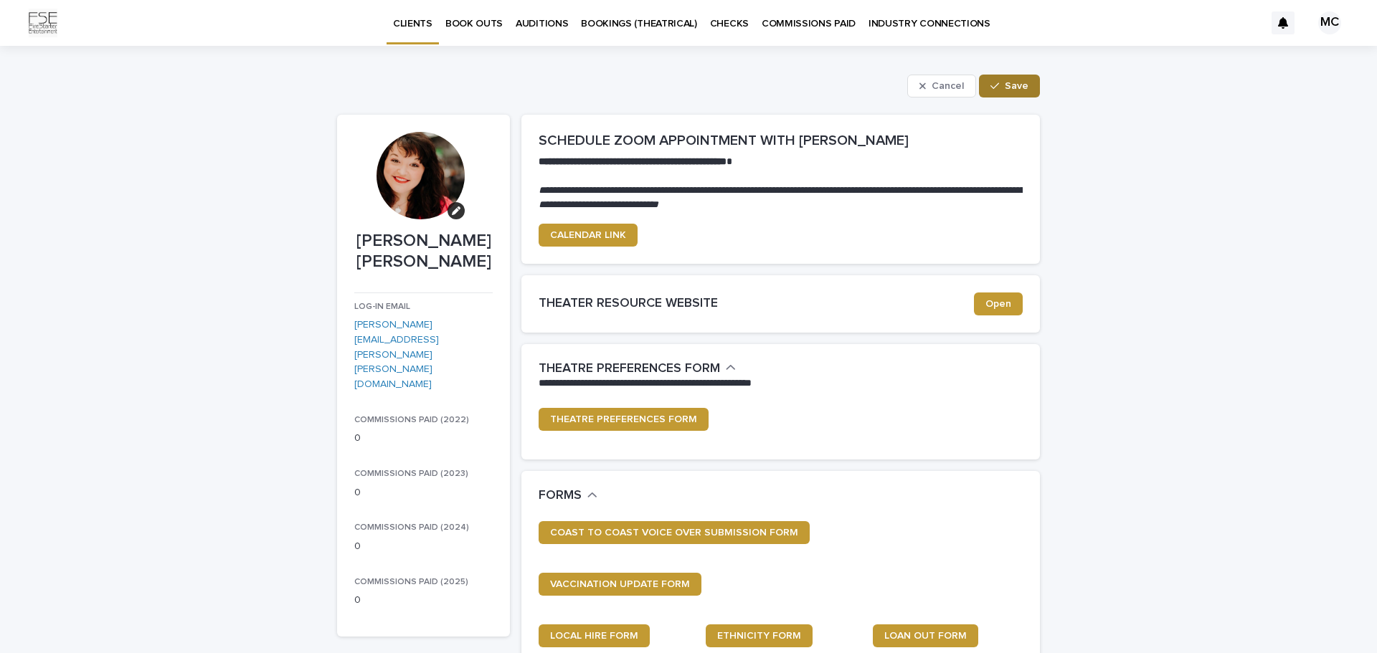
click at [1003, 91] on button "Save" at bounding box center [1009, 86] width 61 height 23
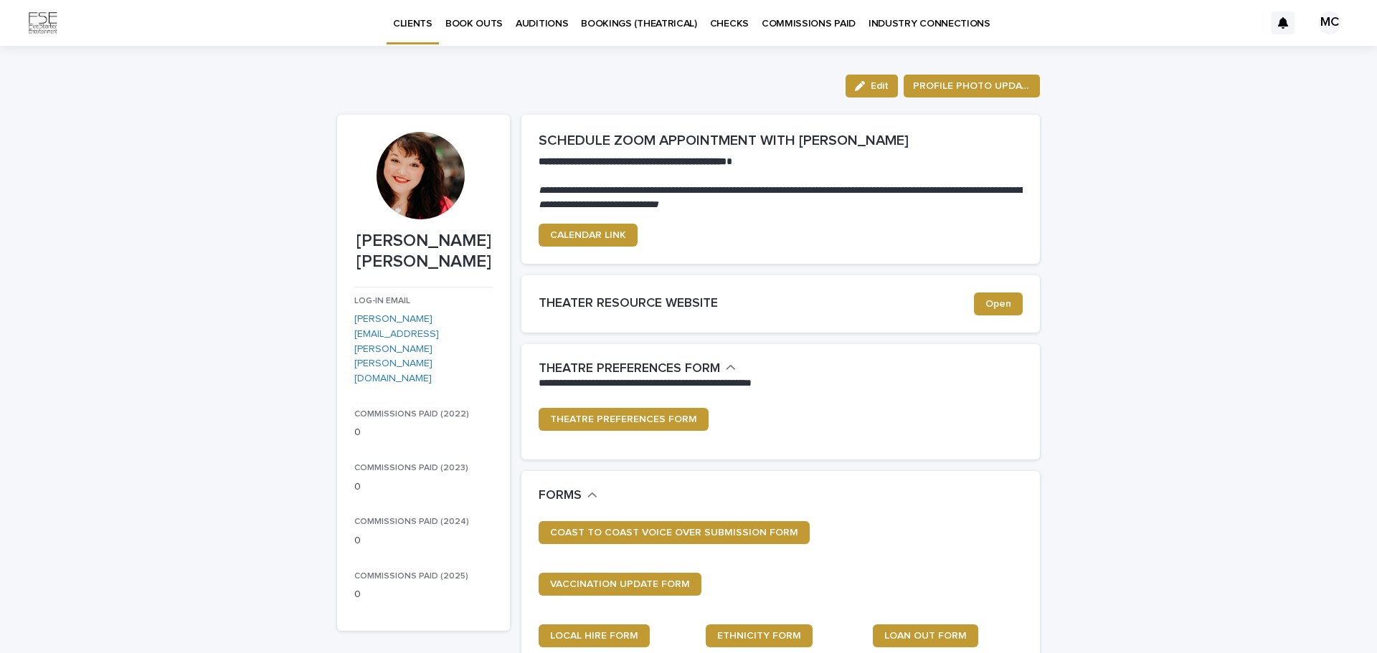
click at [647, 19] on p "BOOKINGS (THEATRICAL)" at bounding box center [639, 15] width 116 height 30
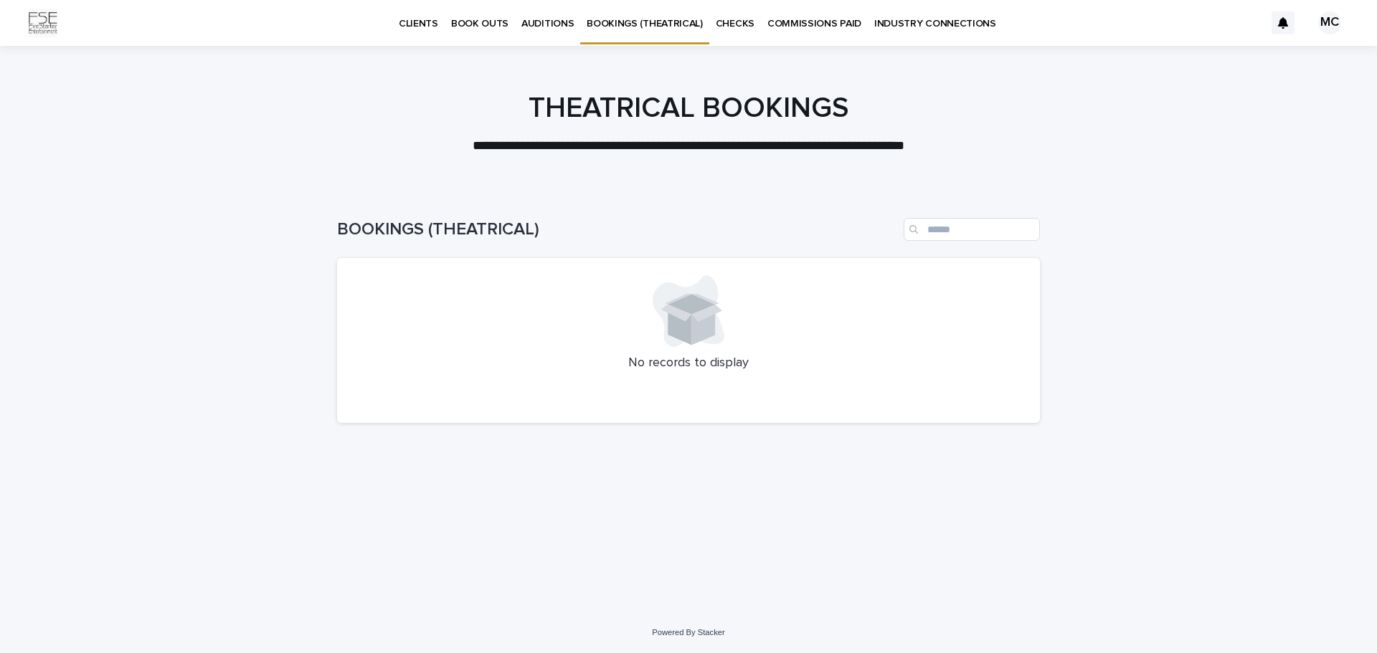
click at [540, 24] on p "AUDITIONS" at bounding box center [547, 15] width 52 height 30
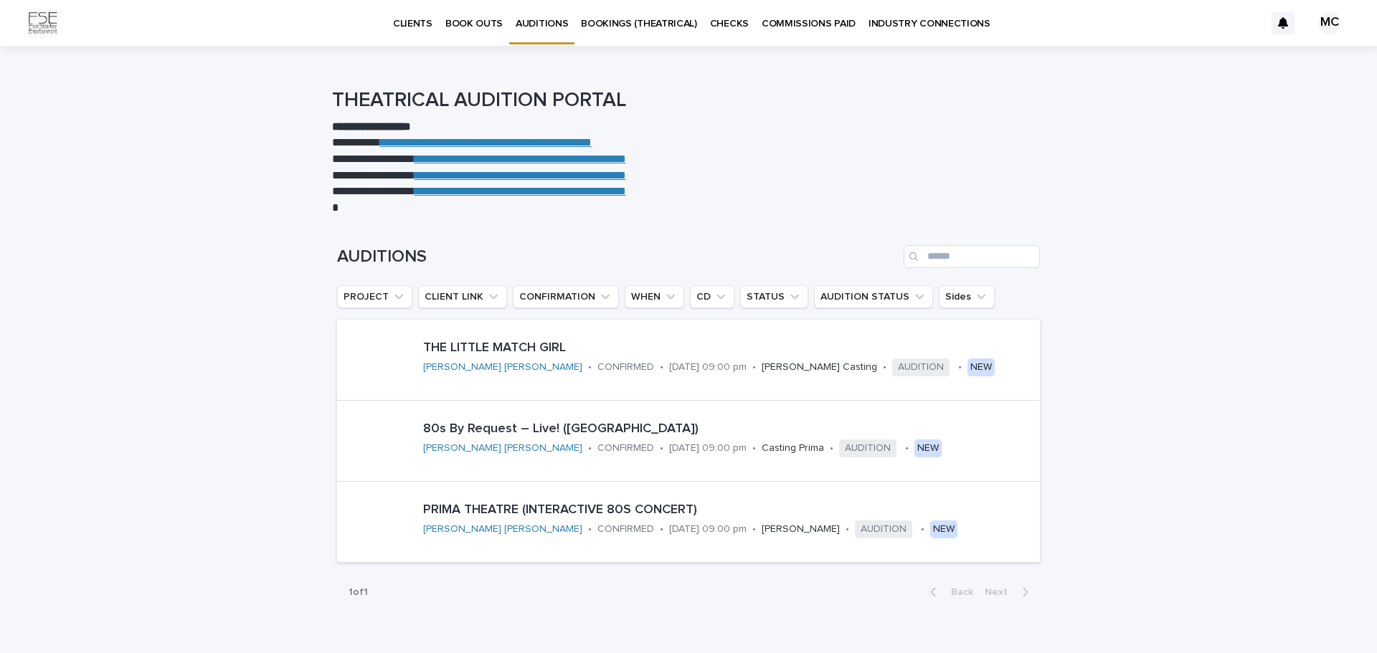
click at [410, 24] on p "CLIENTS" at bounding box center [412, 15] width 39 height 30
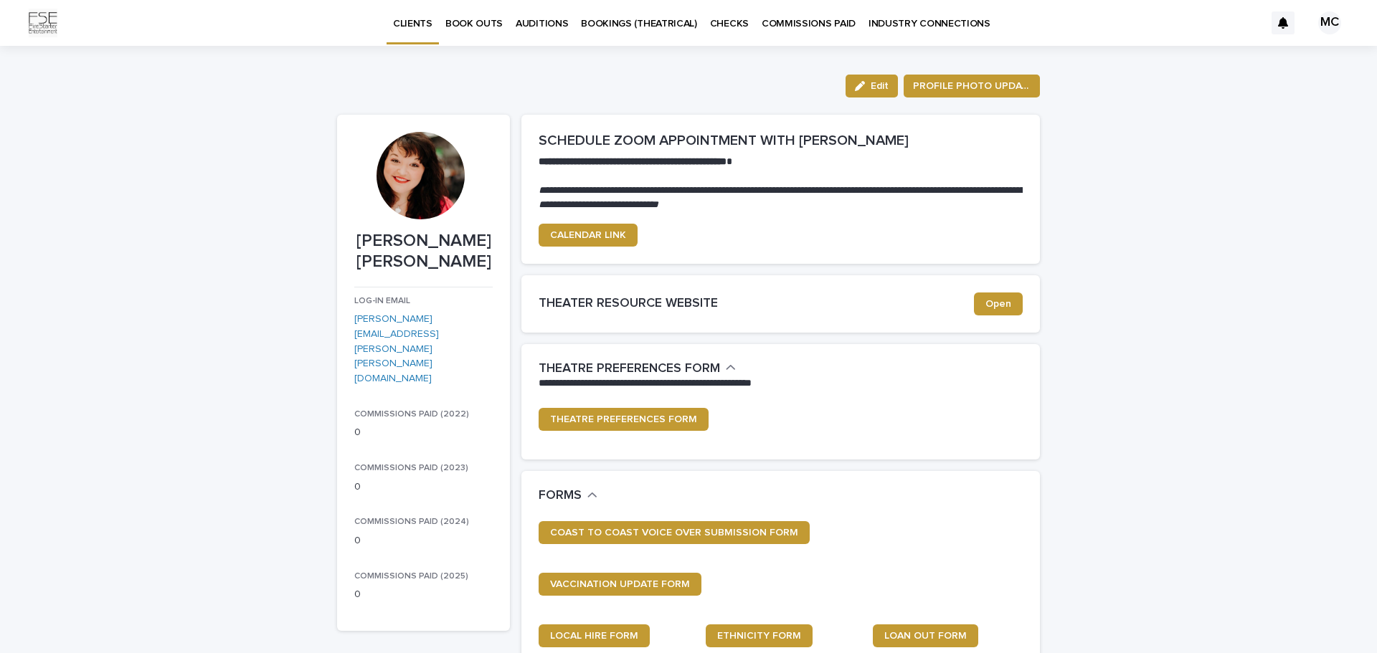
click at [455, 26] on p "BOOK OUTS" at bounding box center [473, 15] width 57 height 30
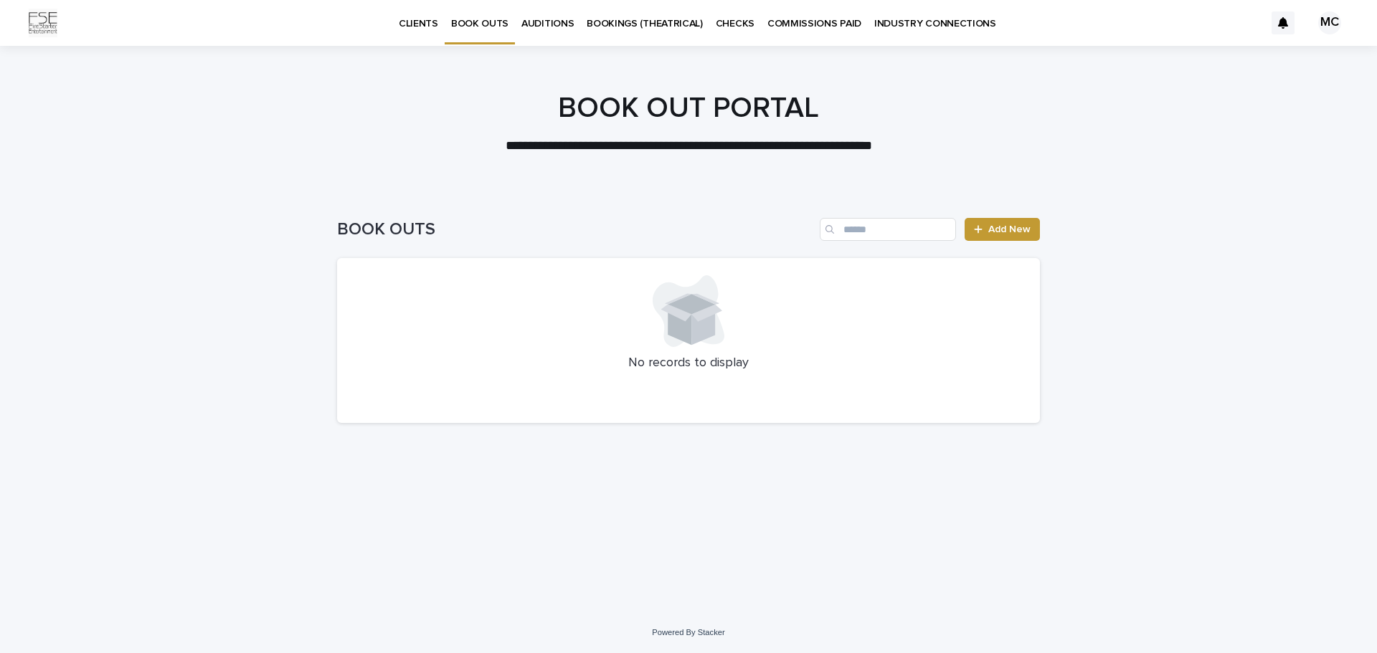
click at [787, 22] on p "COMMISSIONS PAID" at bounding box center [814, 15] width 94 height 30
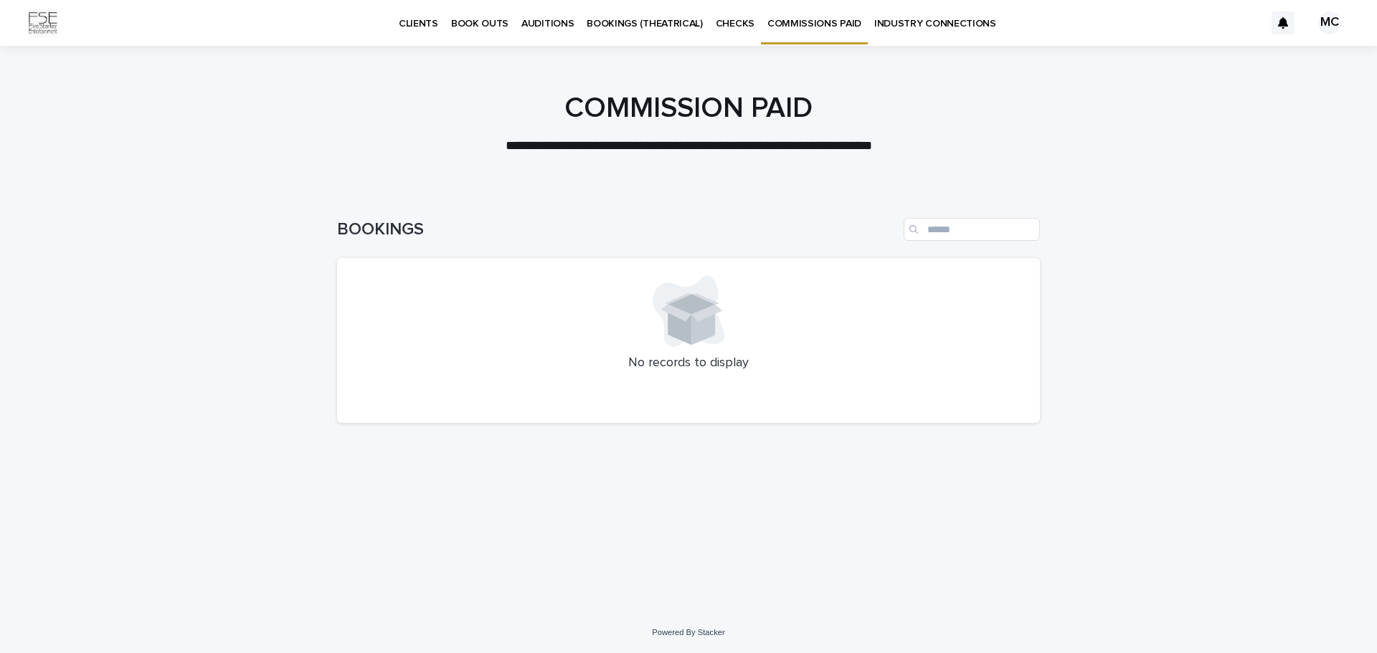
click at [906, 22] on p "INDUSTRY CONNECTIONS" at bounding box center [935, 15] width 122 height 30
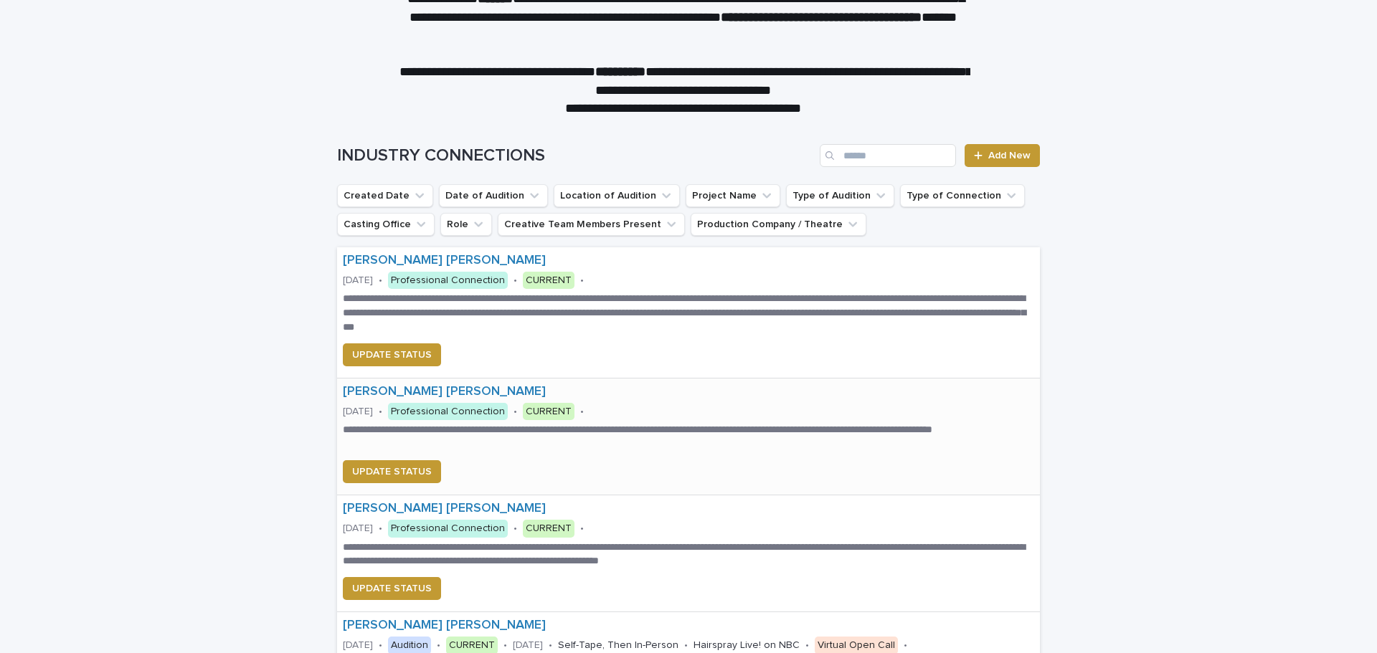
scroll to position [72, 0]
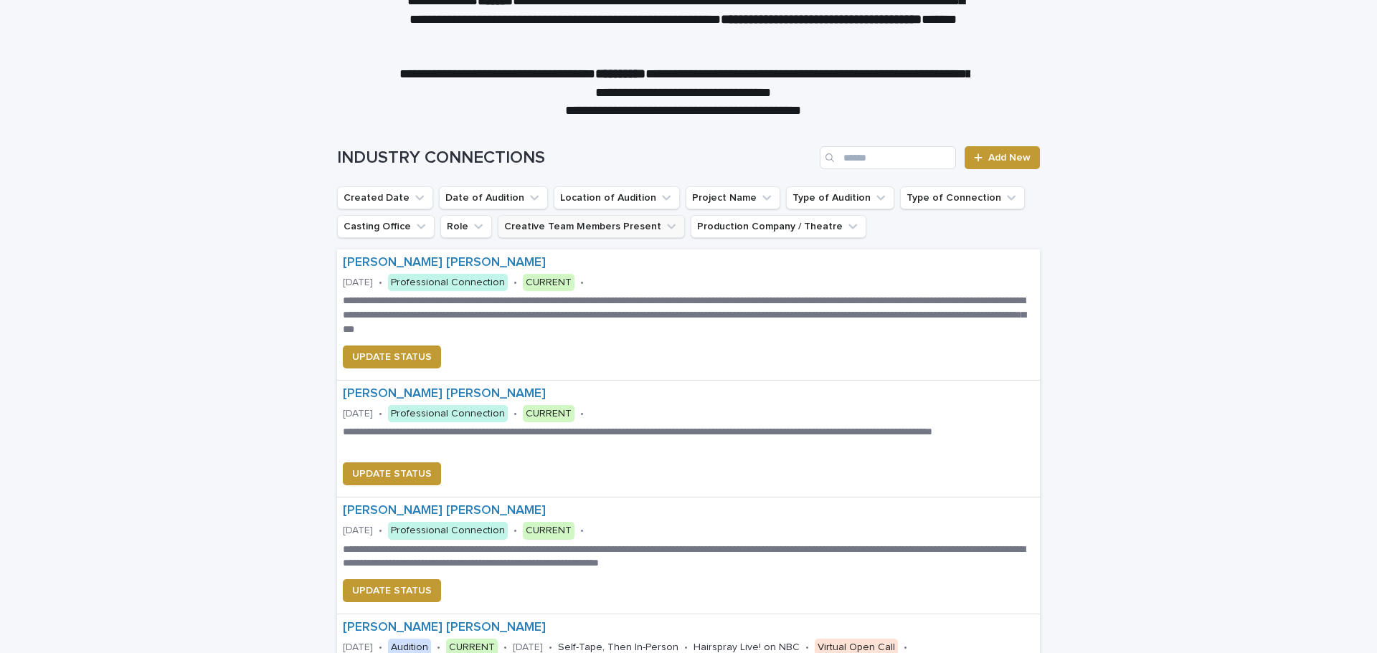
click at [664, 229] on icon "Creative Team Members Present" at bounding box center [671, 226] width 14 height 14
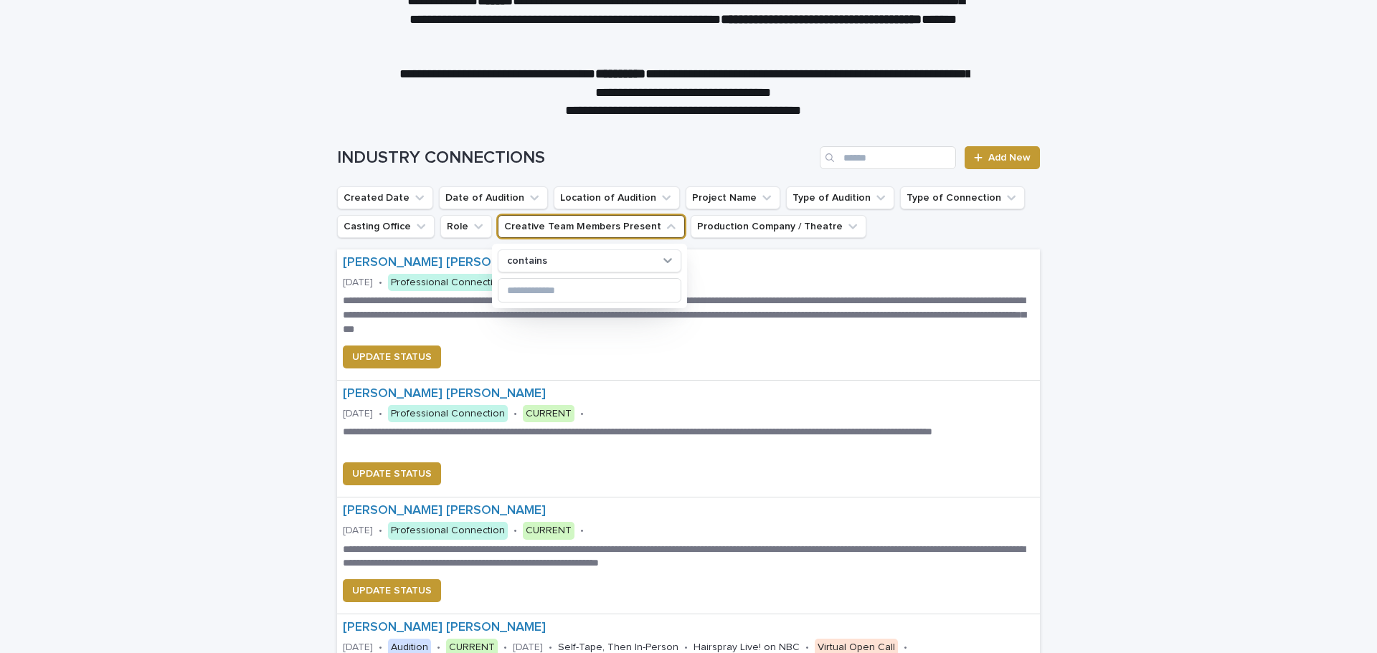
click at [894, 231] on ul "Created Date Date of Audition Location of Audition Project Name Type of Auditio…" at bounding box center [688, 212] width 708 height 57
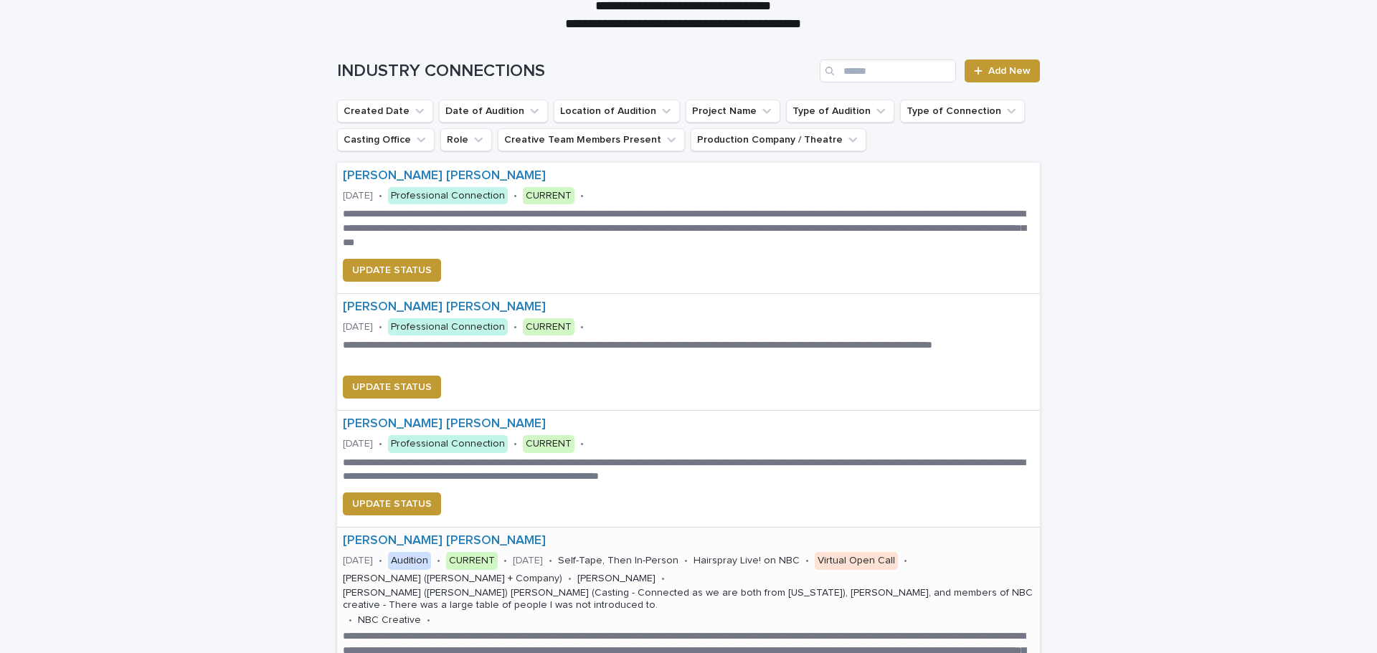
scroll to position [67, 0]
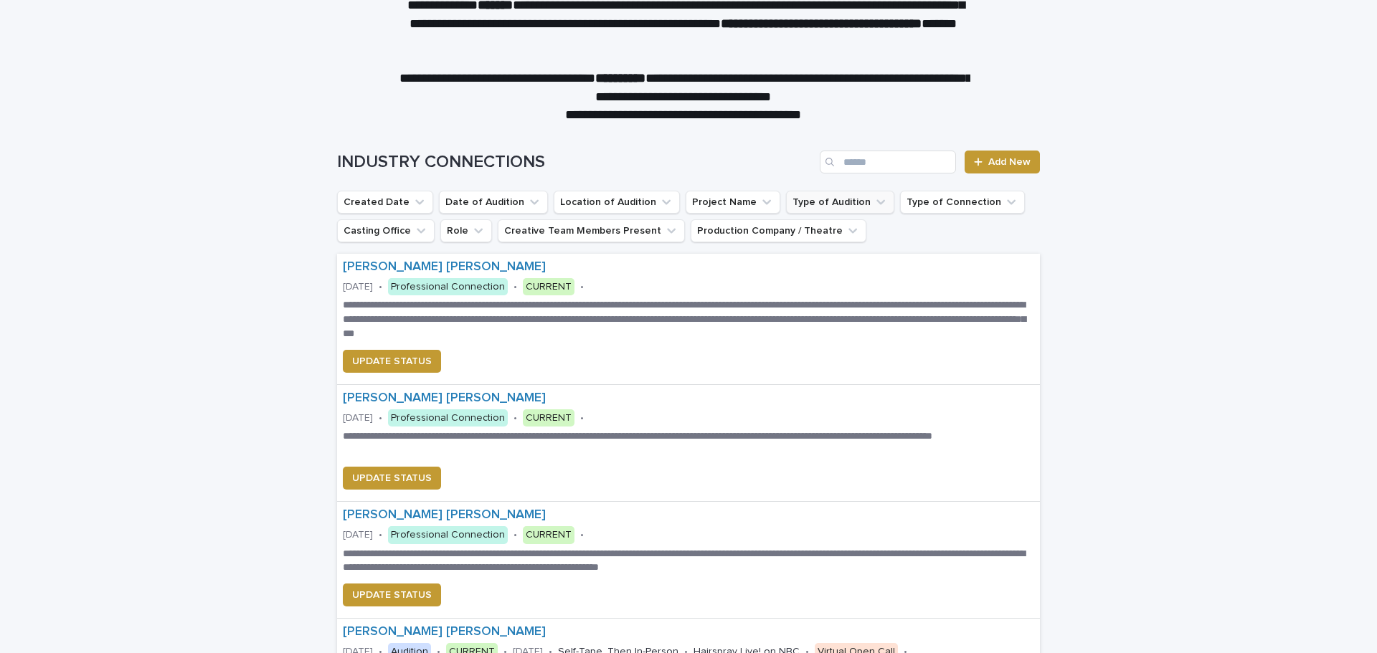
click at [873, 206] on icon "Type of Audition" at bounding box center [880, 202] width 14 height 14
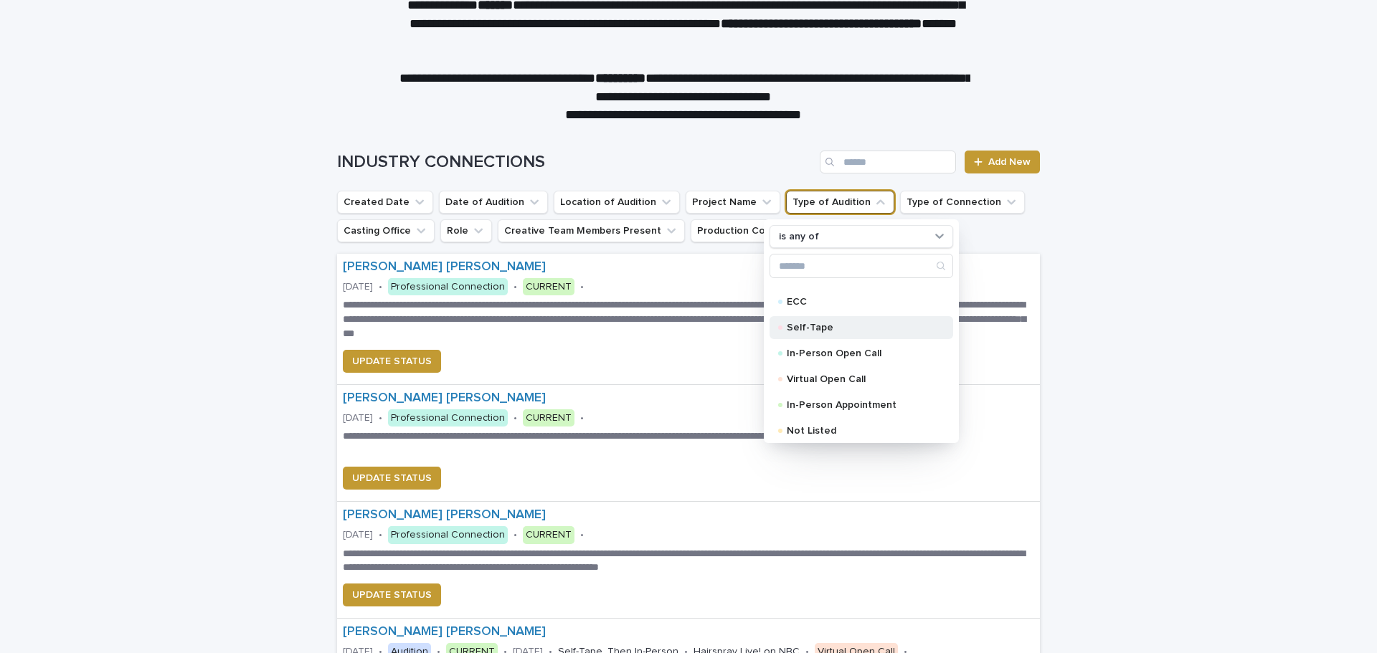
scroll to position [23, 0]
click at [283, 457] on div "**********" at bounding box center [688, 582] width 1377 height 921
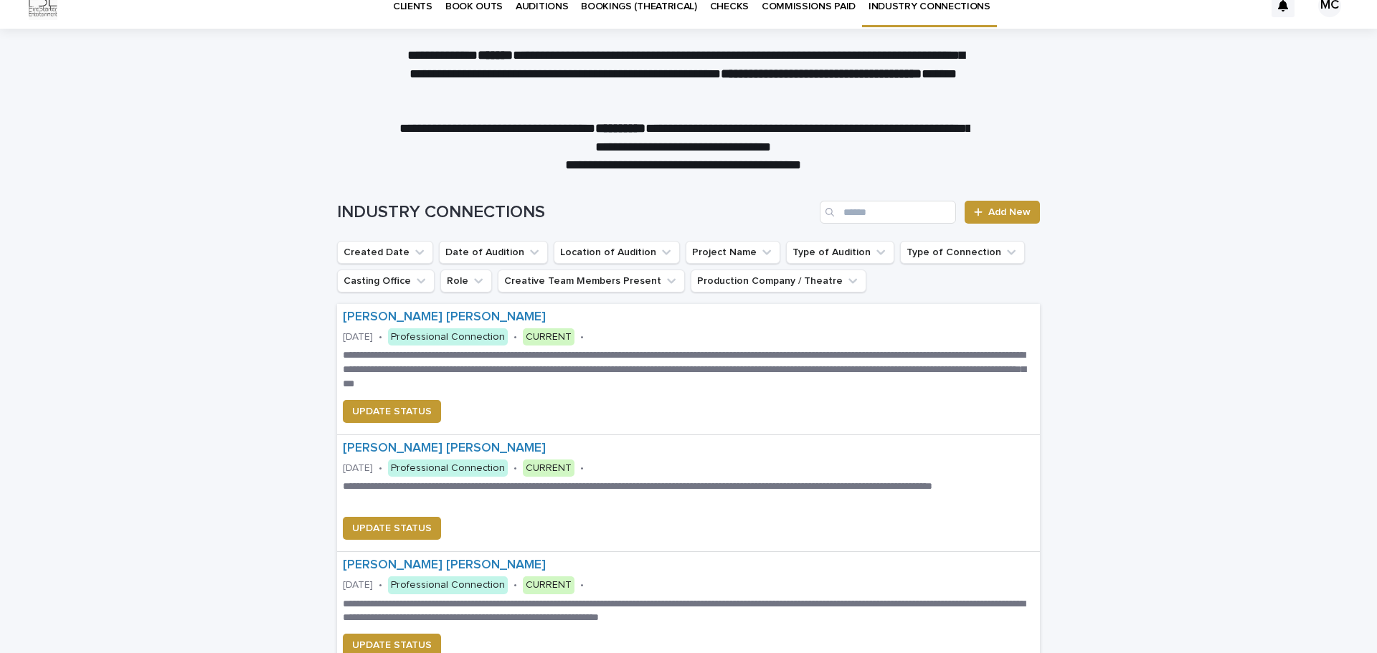
scroll to position [0, 0]
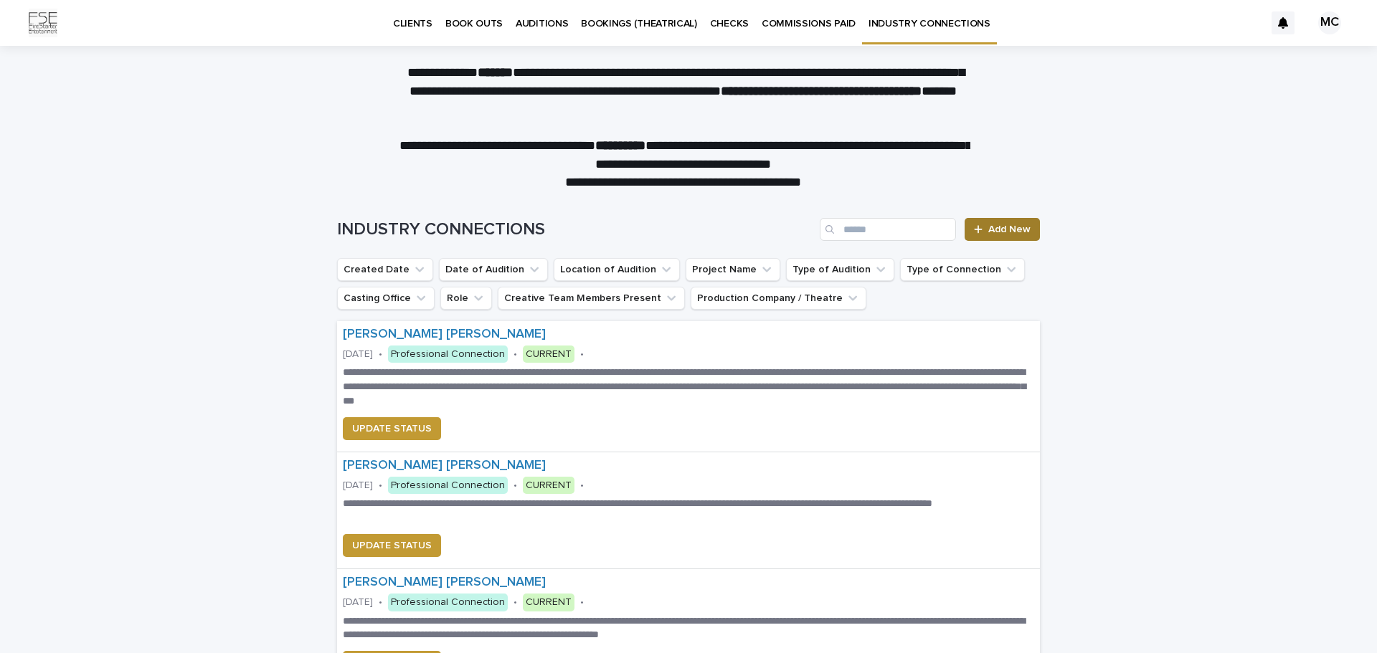
click at [987, 236] on link "Add New" at bounding box center [1001, 229] width 75 height 23
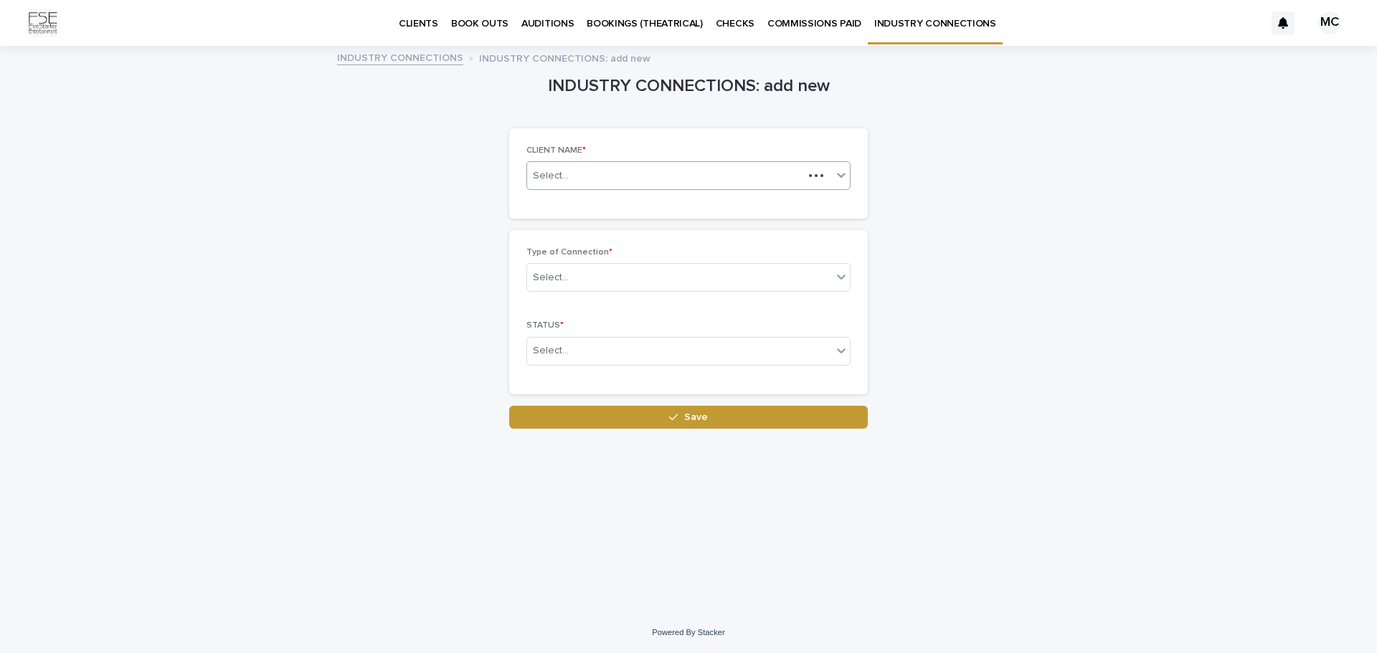
click at [837, 177] on icon at bounding box center [841, 175] width 14 height 14
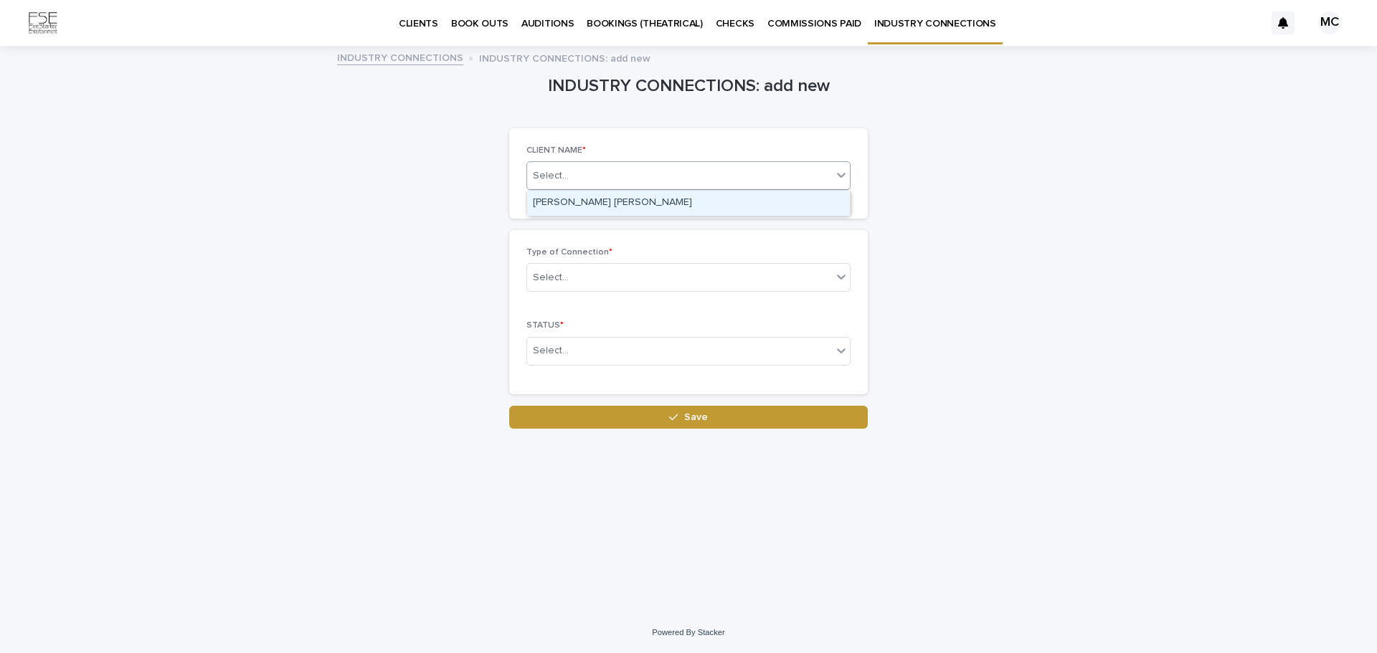
click at [718, 209] on div "[PERSON_NAME] [PERSON_NAME]" at bounding box center [688, 203] width 323 height 25
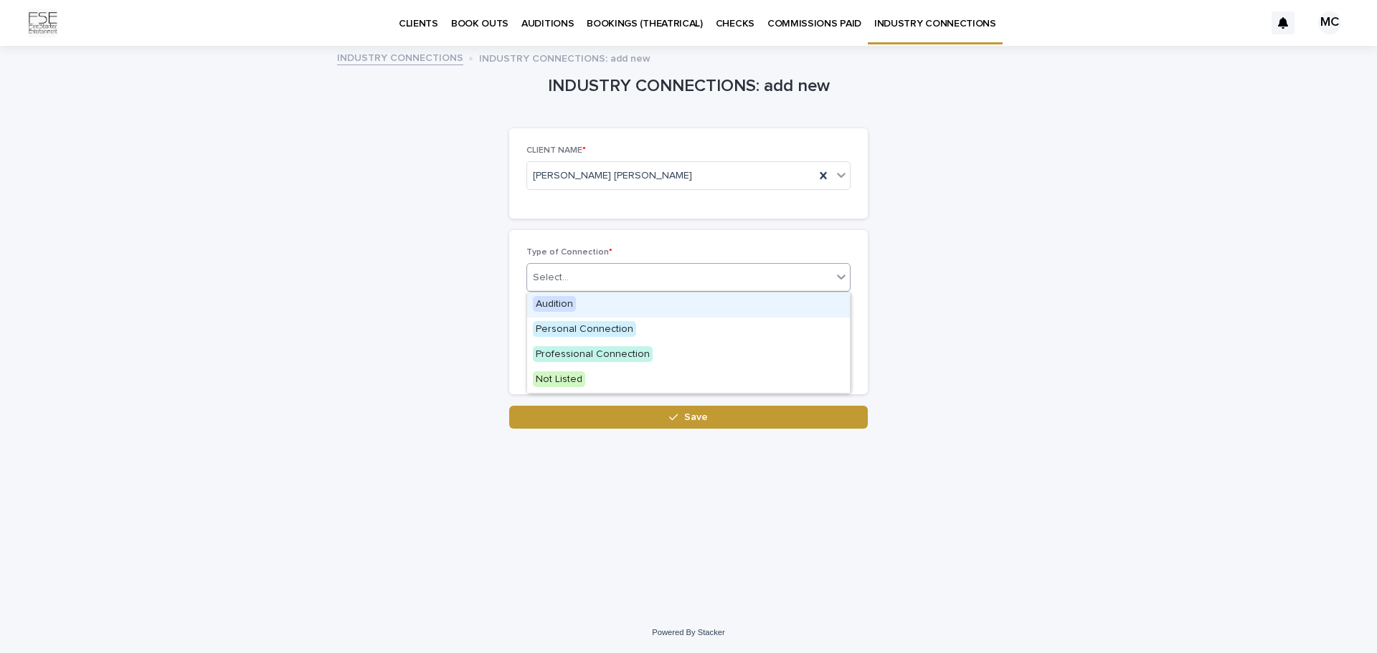
click at [830, 282] on div "Select..." at bounding box center [679, 278] width 305 height 24
click at [779, 346] on div "Professional Connection" at bounding box center [688, 355] width 323 height 25
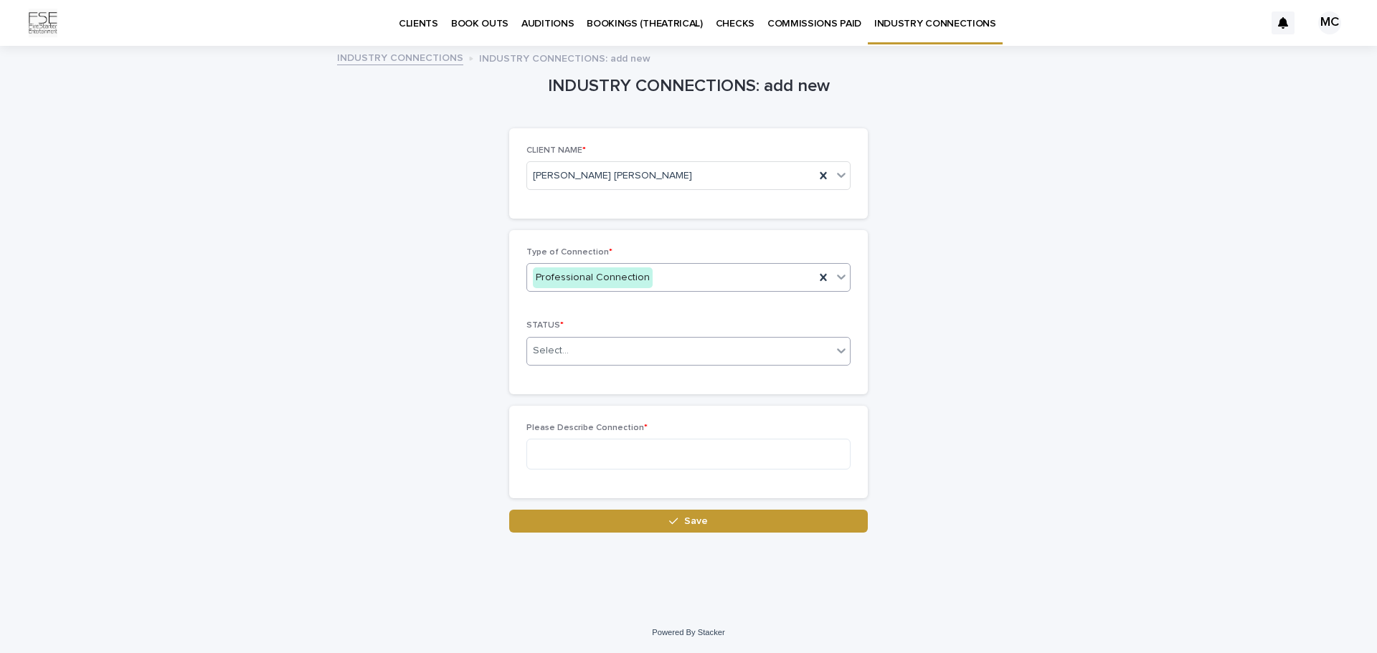
click at [839, 359] on div at bounding box center [840, 351] width 17 height 26
click at [703, 381] on div "CURRENT" at bounding box center [688, 378] width 323 height 25
click at [622, 454] on textarea at bounding box center [688, 454] width 324 height 31
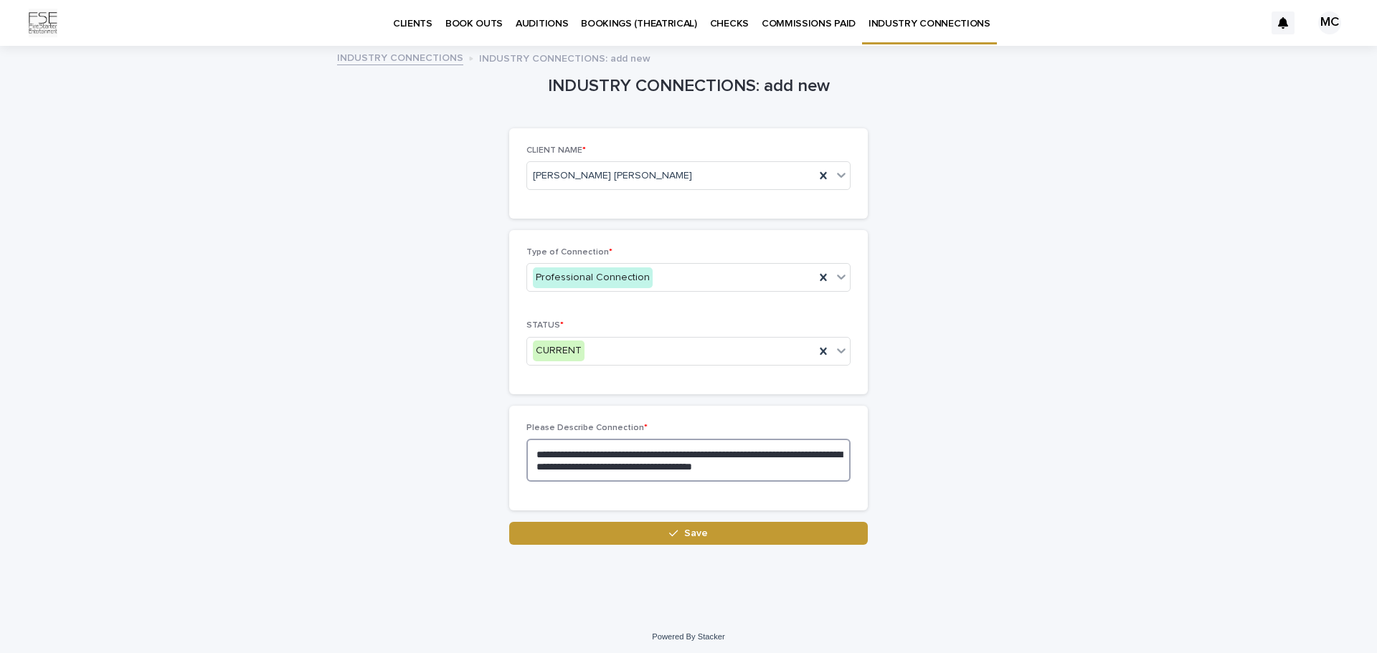
type textarea "**********"
